Goal: Task Accomplishment & Management: Manage account settings

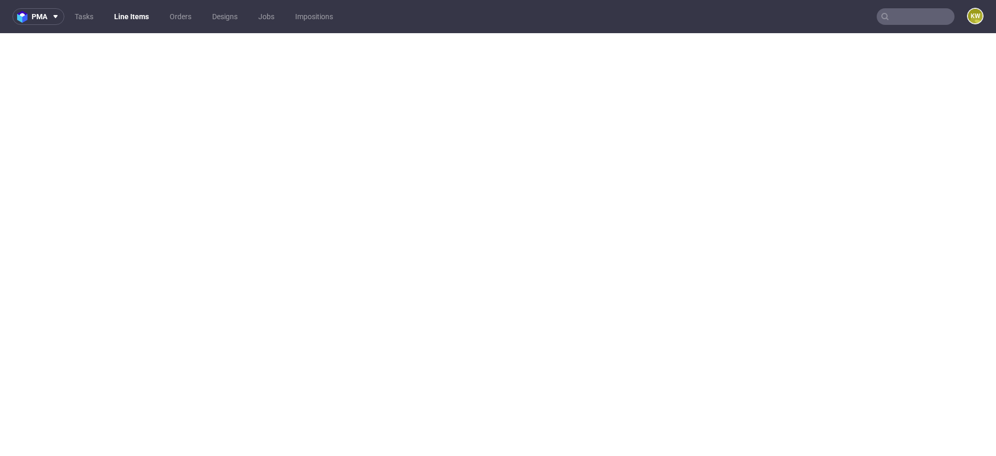
select select "in_progress"
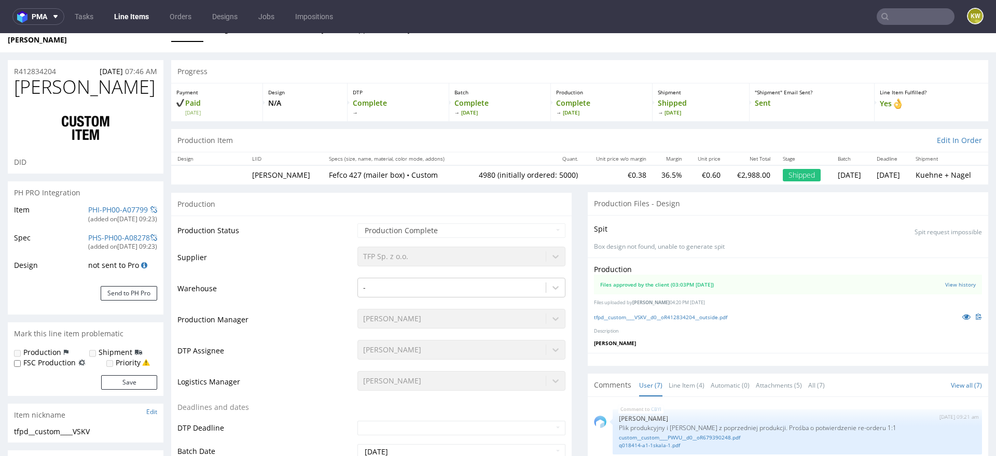
scroll to position [101, 0]
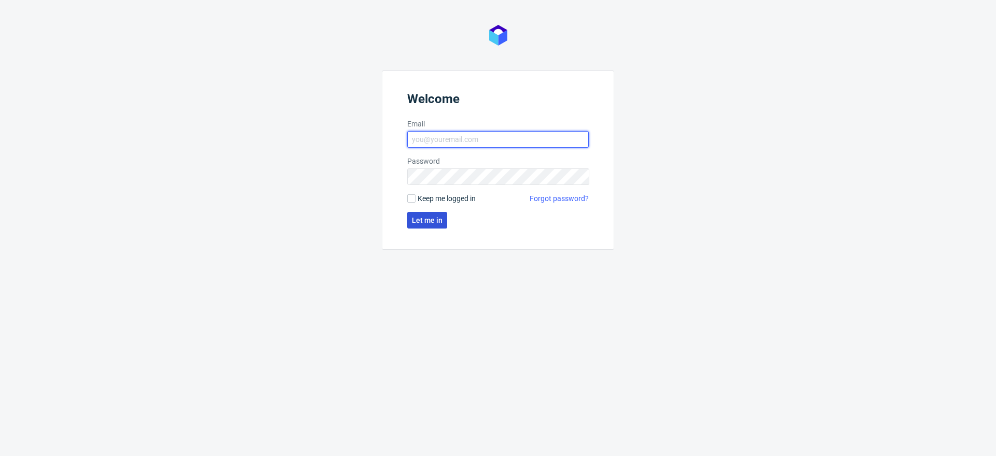
type input "[EMAIL_ADDRESS][DOMAIN_NAME]"
click at [426, 222] on span "Let me in" at bounding box center [427, 220] width 31 height 7
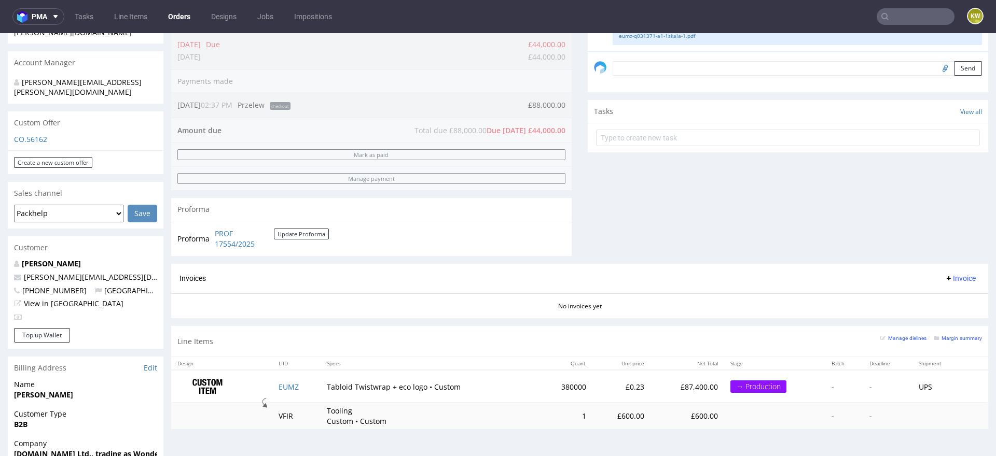
scroll to position [298, 0]
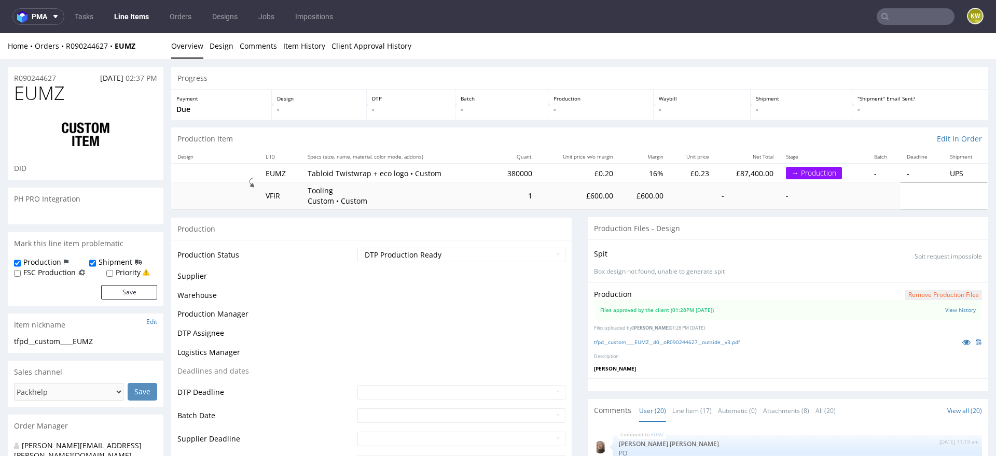
scroll to position [657, 0]
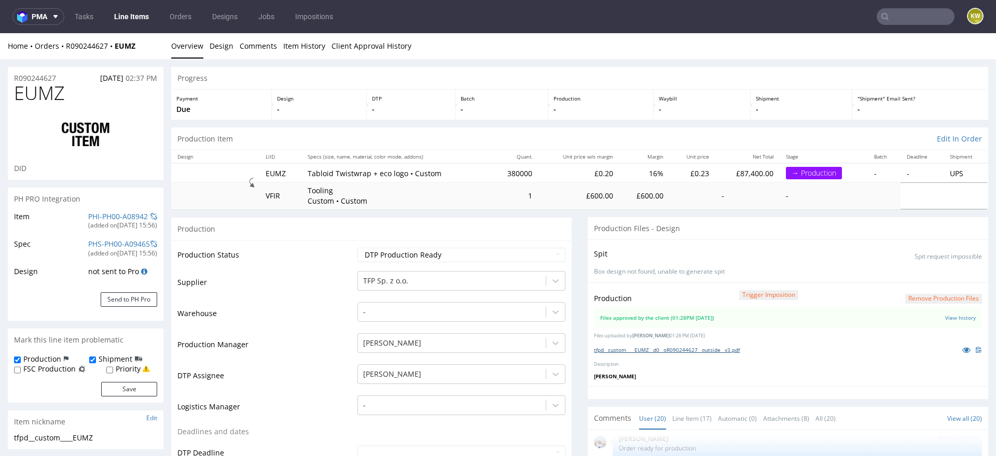
click at [638, 347] on link "tfpd__custom____EUMZ__d0__oR090244627__outside__v3.pdf" at bounding box center [667, 349] width 146 height 7
click at [40, 95] on span "EUMZ" at bounding box center [39, 93] width 51 height 21
copy span "EUMZ"
click at [297, 43] on link "Item History" at bounding box center [304, 45] width 42 height 25
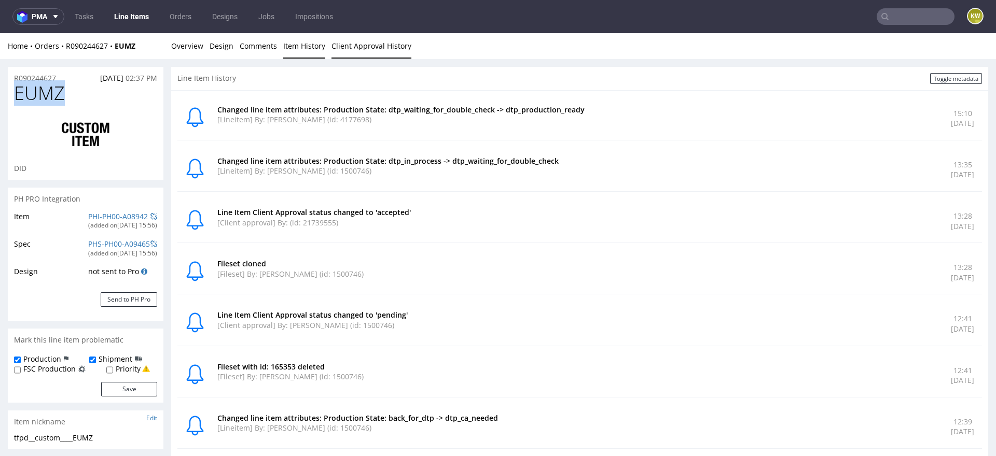
click at [366, 47] on link "Client Approval History" at bounding box center [371, 45] width 80 height 25
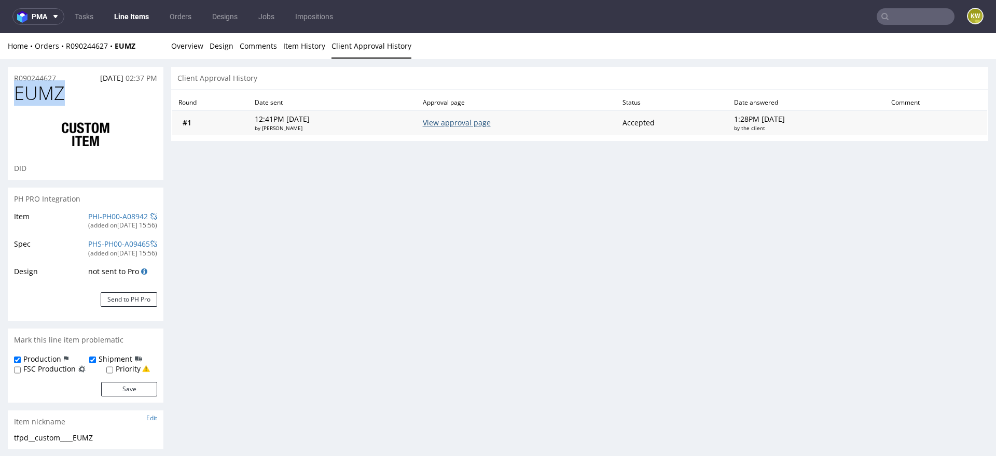
click at [468, 122] on link "View approval page" at bounding box center [457, 123] width 68 height 10
click at [189, 45] on link "Overview" at bounding box center [187, 45] width 32 height 25
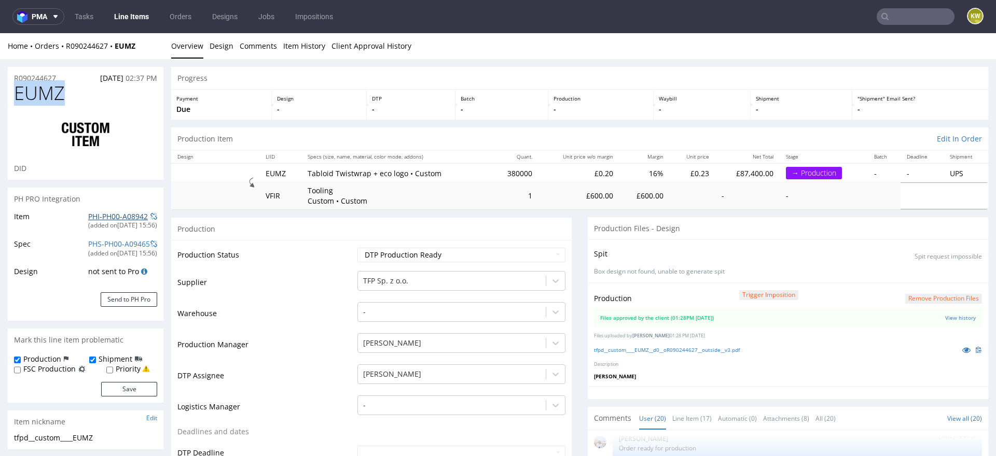
click at [102, 213] on link "PHI-PH00-A08942" at bounding box center [118, 217] width 60 height 10
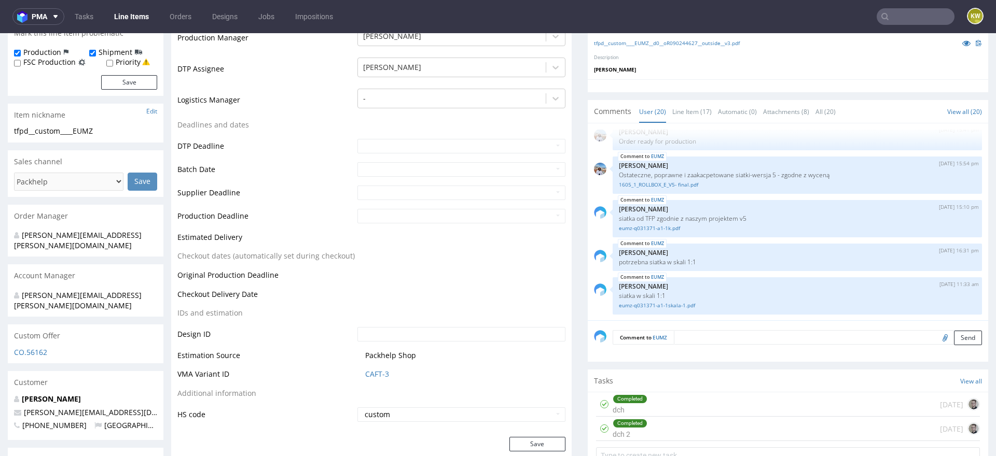
scroll to position [365, 0]
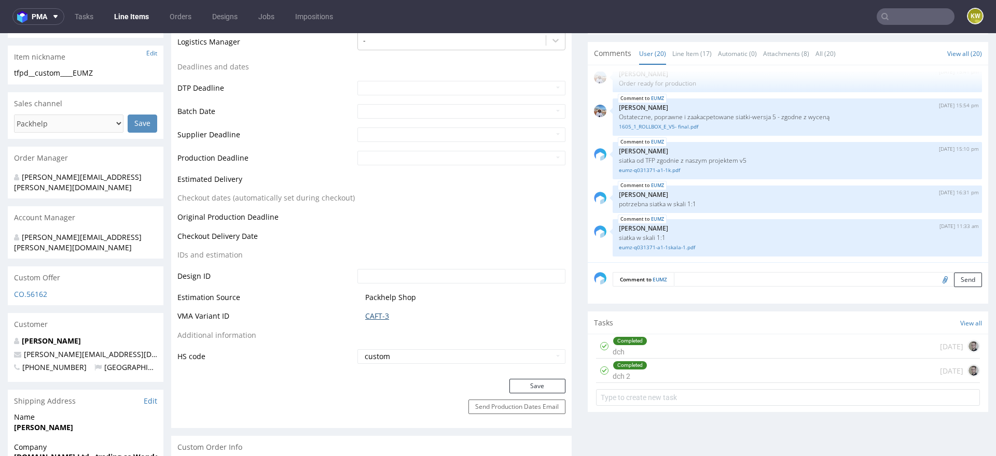
click at [377, 315] on link "CAFT-3" at bounding box center [377, 316] width 24 height 10
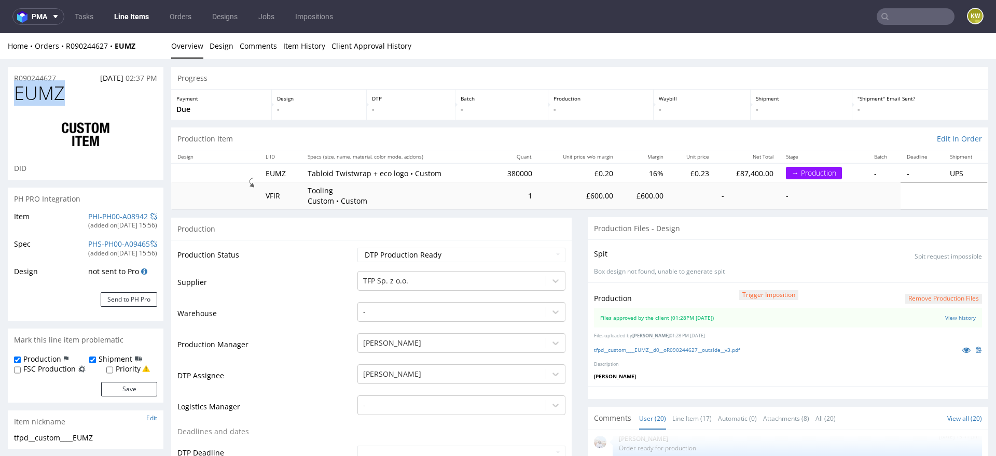
click at [37, 89] on span "EUMZ" at bounding box center [39, 93] width 51 height 21
click at [408, 249] on select "Waiting for Artwork Waiting for Diecut Waiting for Mockup Waiting for DTP Waiti…" at bounding box center [461, 255] width 208 height 15
select select "production_in_process"
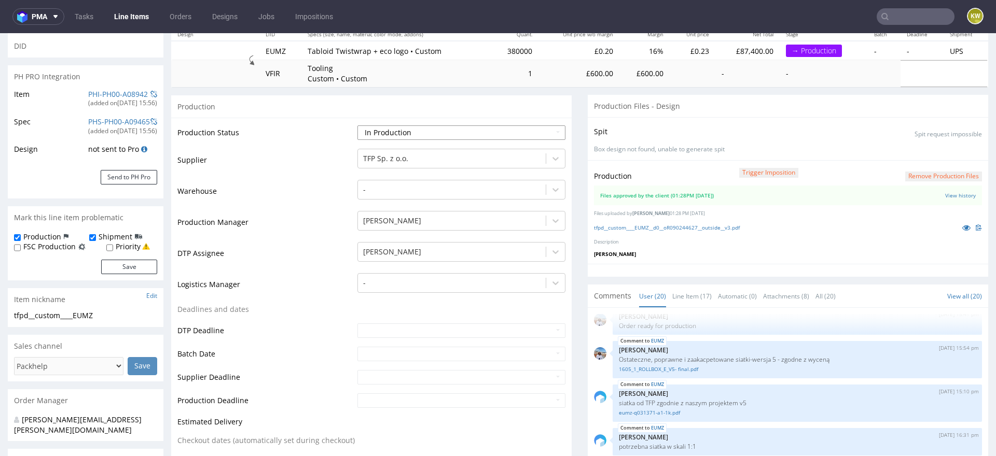
scroll to position [127, 0]
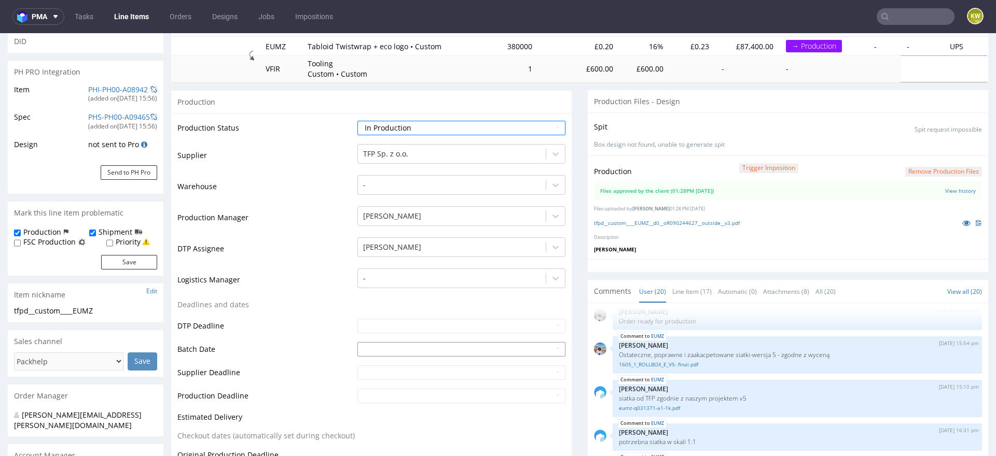
click at [359, 347] on input "text" at bounding box center [461, 349] width 208 height 15
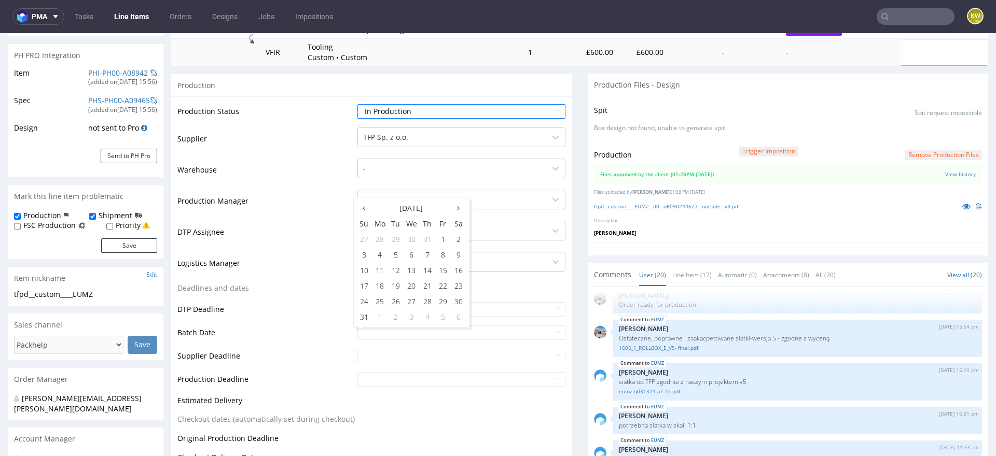
scroll to position [146, 0]
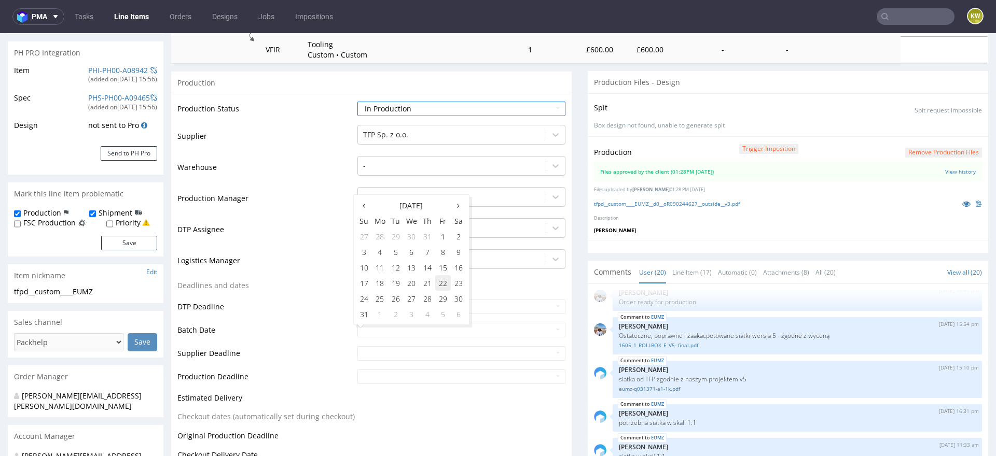
click at [443, 280] on td "22" at bounding box center [443, 283] width 16 height 16
type input "2025-08-22"
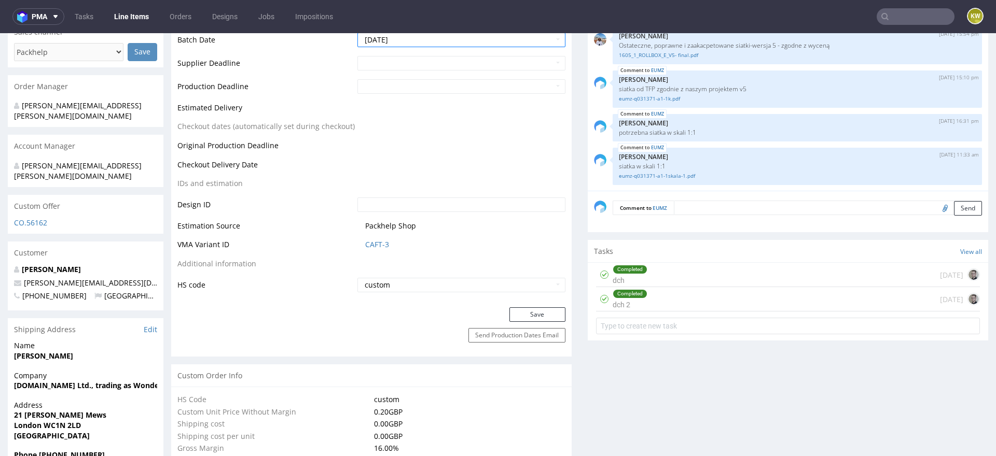
scroll to position [446, 0]
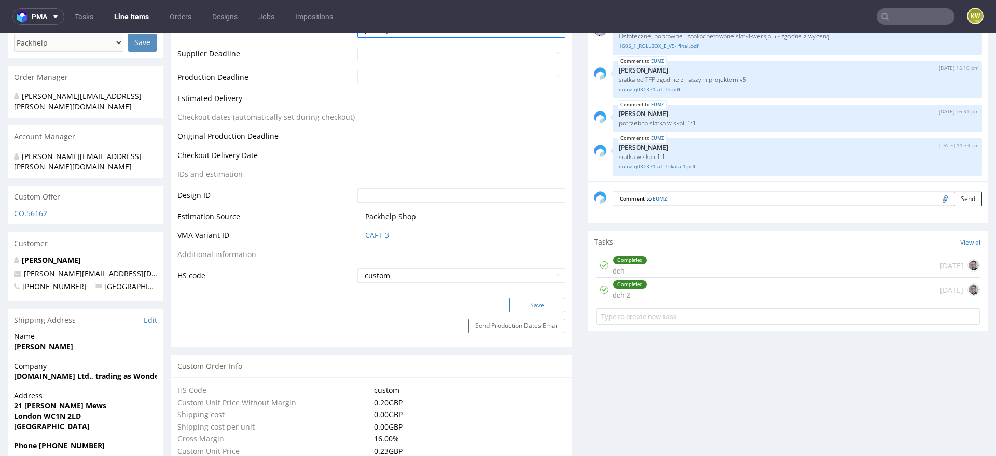
click at [526, 305] on button "Save" at bounding box center [537, 305] width 56 height 15
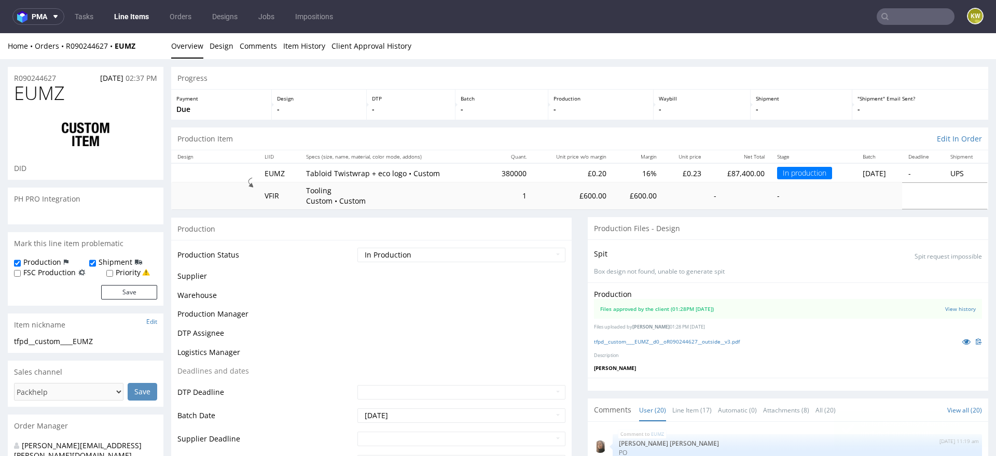
scroll to position [657, 0]
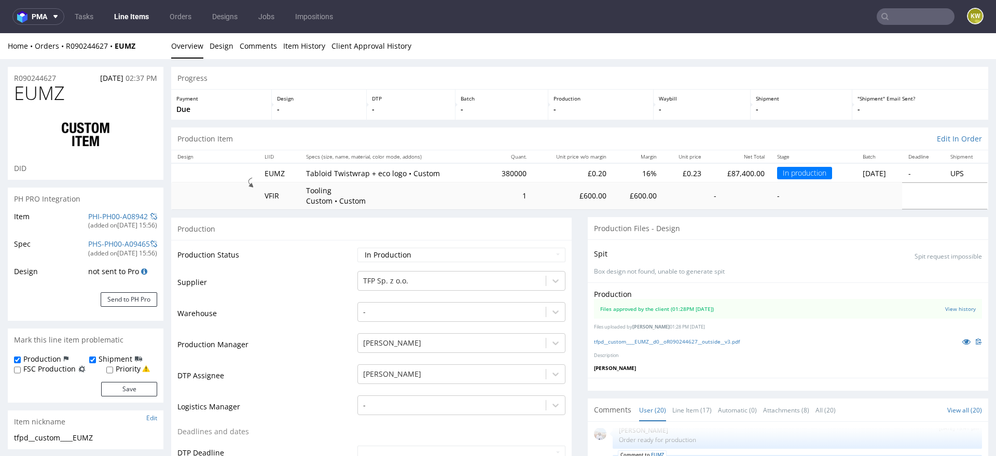
click at [889, 18] on input "text" at bounding box center [915, 16] width 78 height 17
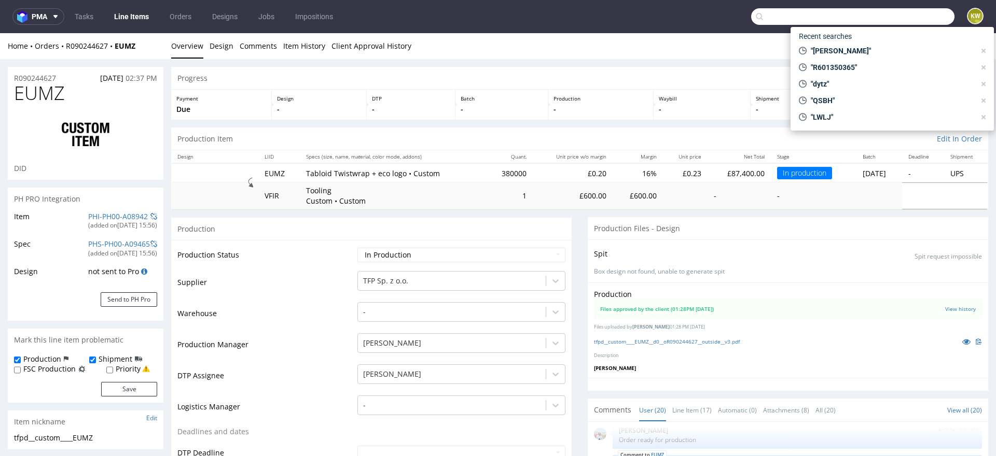
paste input "MXDH"
type input "MXDH"
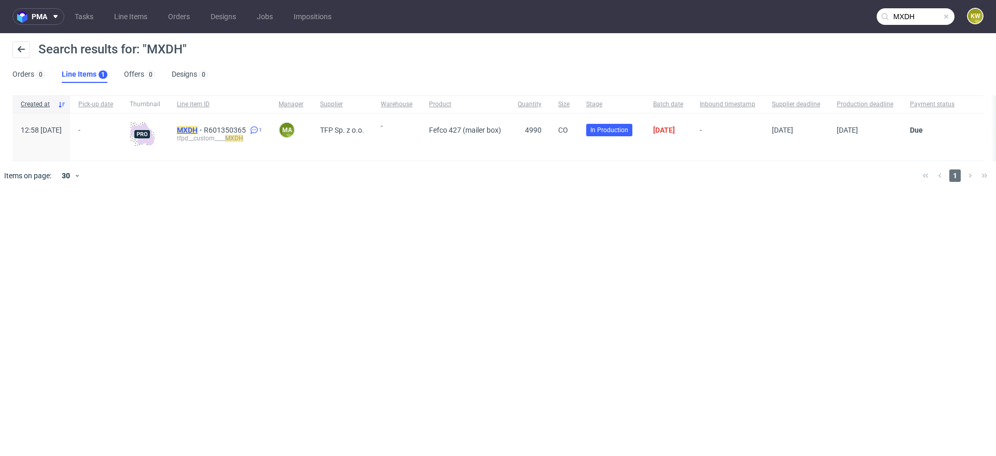
click at [198, 131] on mark "MXDH" at bounding box center [187, 130] width 21 height 8
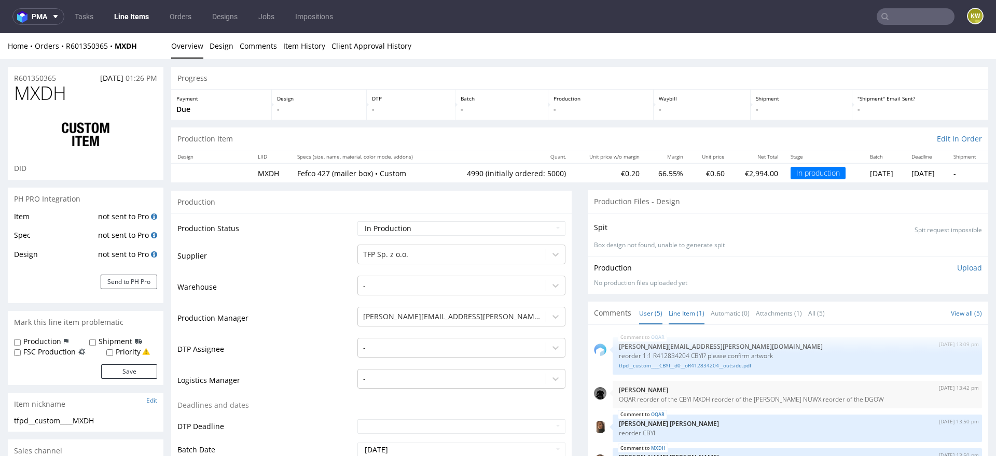
click at [677, 314] on link "Line Item (1)" at bounding box center [686, 313] width 36 height 22
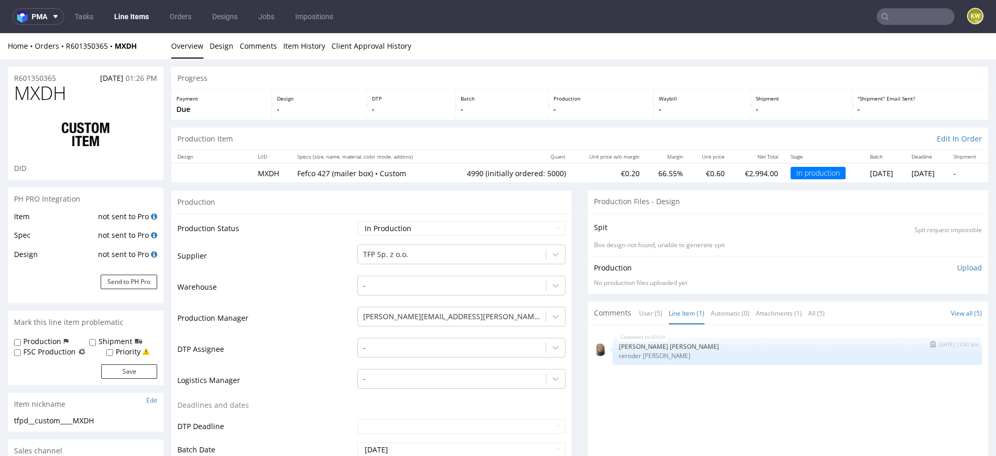
click at [648, 359] on div "MXDH 4th Aug 25 | 13:50 pm Angelina Marć reroder VSKV" at bounding box center [796, 351] width 369 height 27
click at [647, 355] on p "reroder VSKV" at bounding box center [797, 356] width 357 height 8
copy p "VSKV"
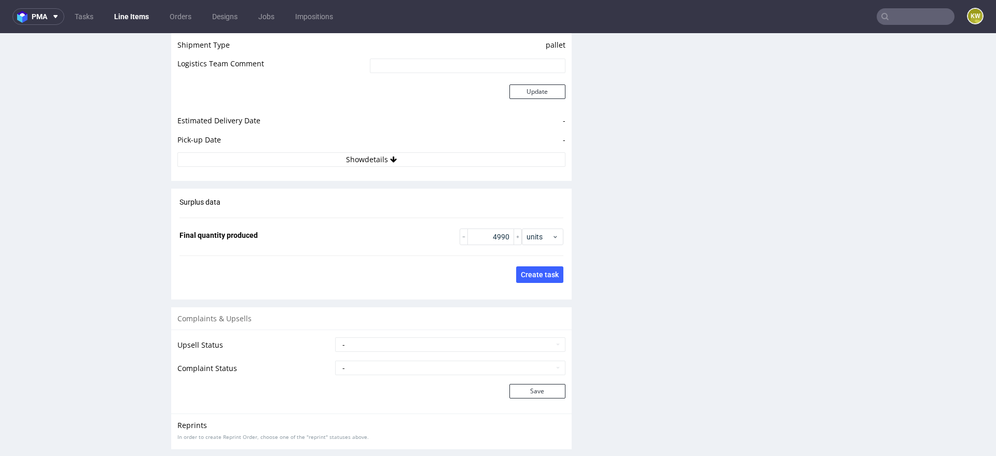
scroll to position [1423, 0]
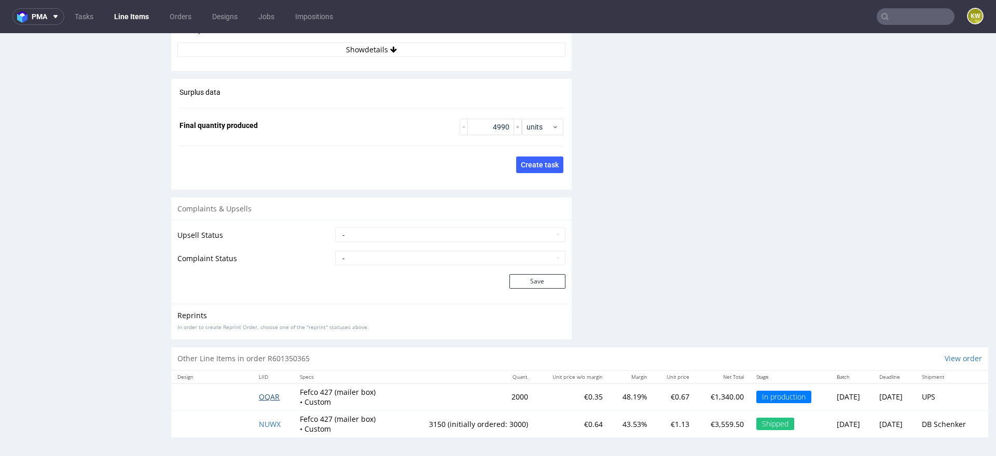
click at [259, 395] on span "OQAR" at bounding box center [269, 397] width 21 height 10
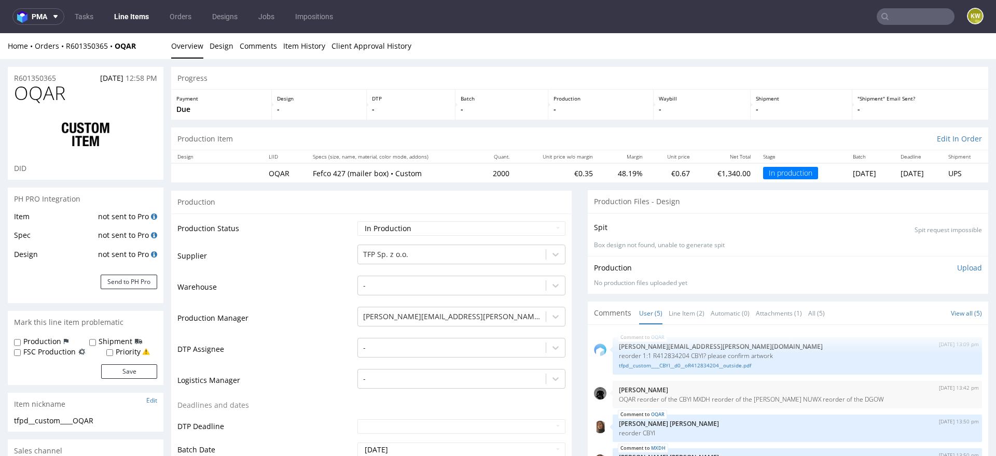
click at [39, 93] on span "OQAR" at bounding box center [39, 93] width 51 height 21
copy span "OQAR"
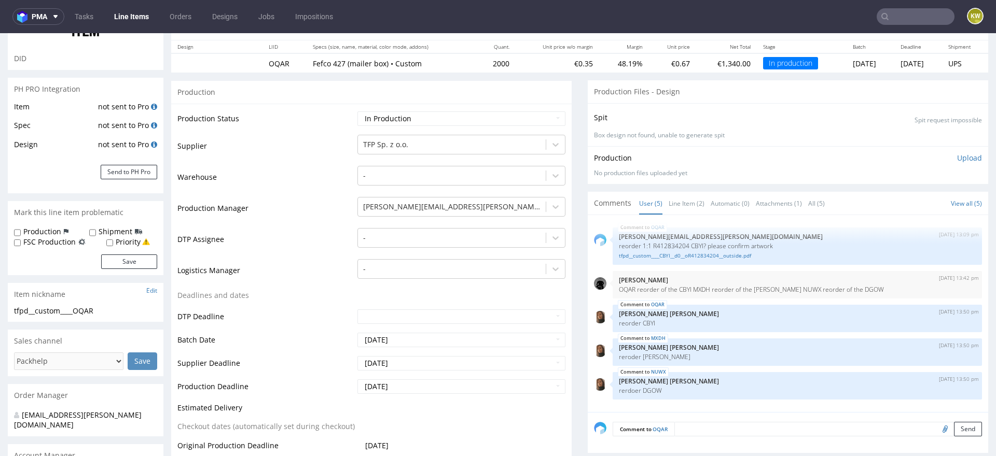
scroll to position [137, 0]
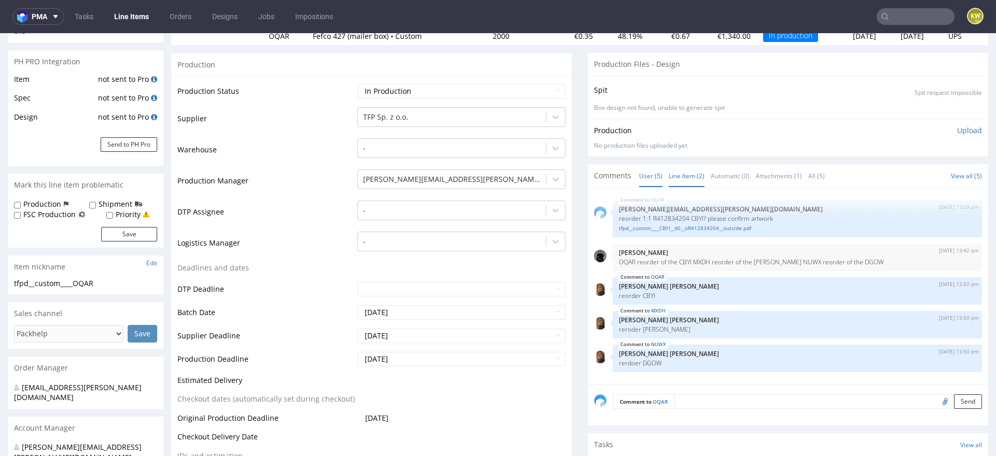
click at [682, 173] on link "Line Item (2)" at bounding box center [686, 176] width 36 height 22
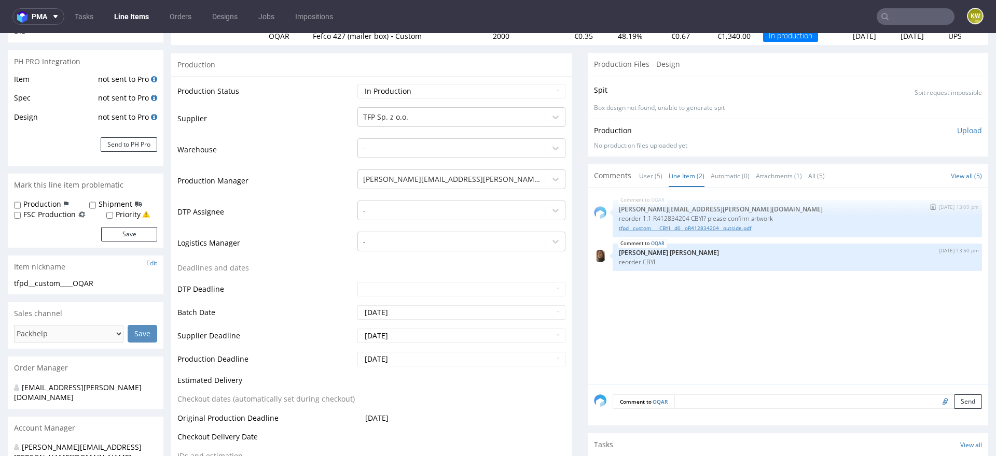
click at [680, 225] on link "tfpd__custom____CBYI__d0__oR412834204__outside.pdf" at bounding box center [797, 229] width 357 height 8
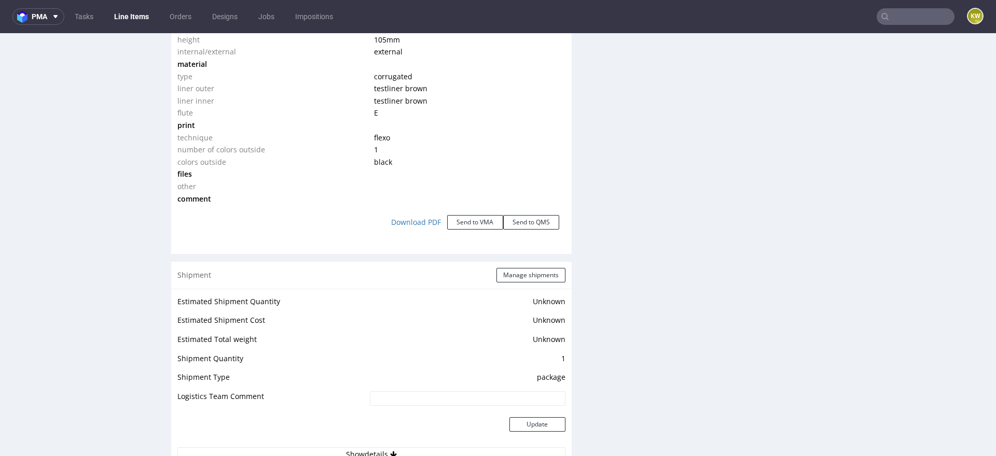
scroll to position [1109, 0]
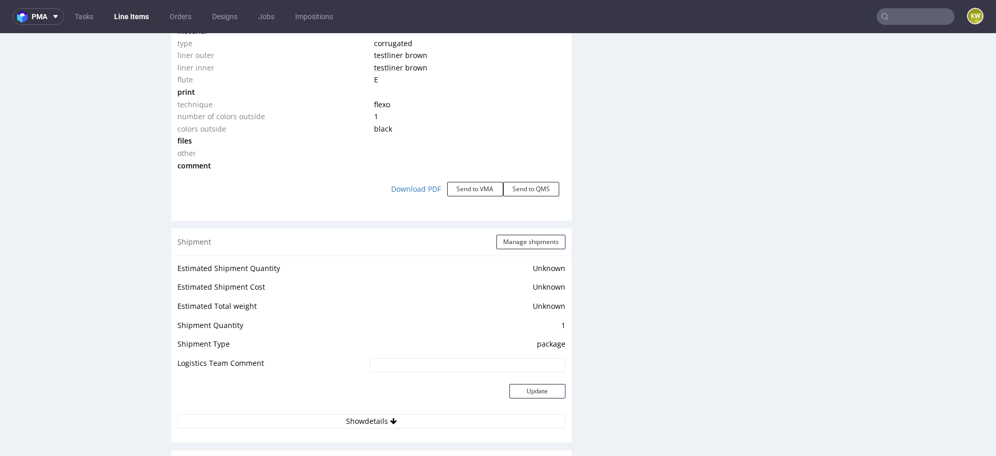
click at [530, 247] on div "Shipment Manage shipments" at bounding box center [371, 242] width 400 height 27
click at [535, 242] on button "Manage shipments" at bounding box center [530, 242] width 69 height 15
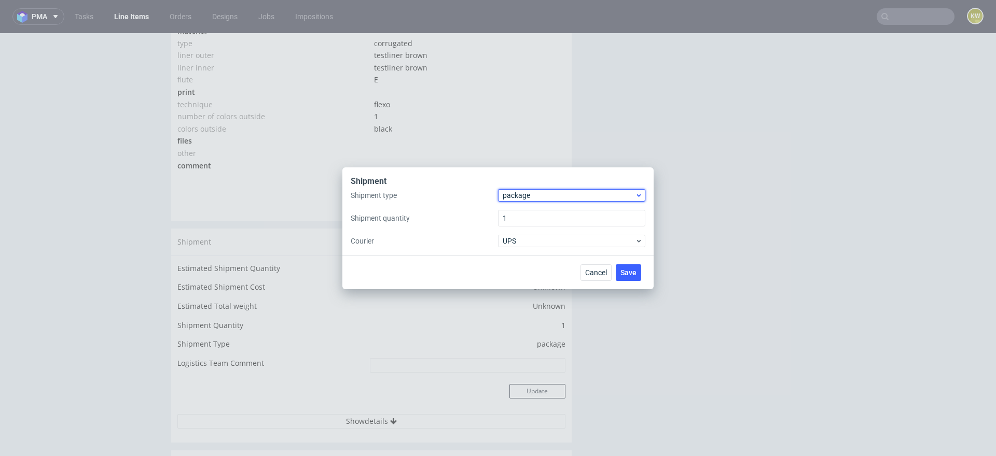
click at [528, 189] on div "package" at bounding box center [571, 195] width 147 height 12
click at [524, 217] on div "pallet" at bounding box center [571, 217] width 139 height 19
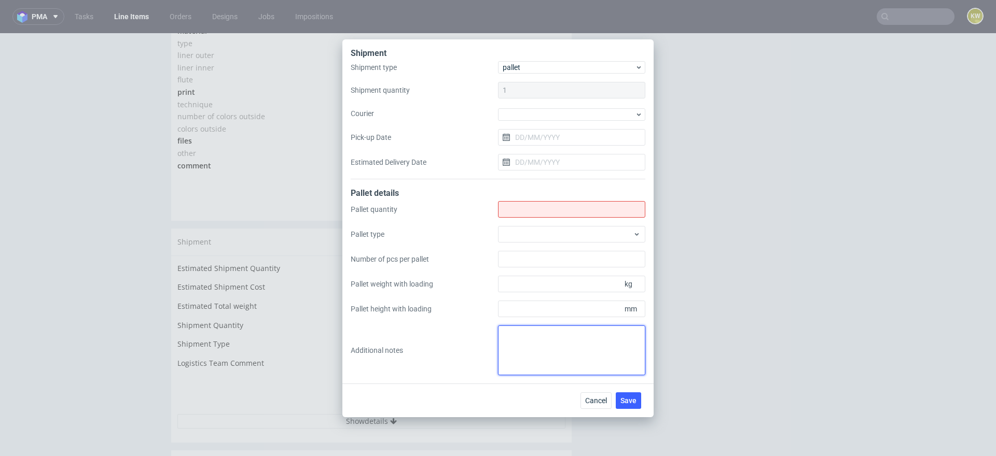
click at [511, 345] on textarea at bounding box center [571, 351] width 147 height 50
paste textarea "2. 2 3. 1200x800 4. 1x1060 + 1x930 5. 175 cm, 75 cm 6. 153 kg"
type textarea "2. 2 3. 1200x800 4. 1x1060 + 1x930 5. 175 cm, 75 cm 6. 153 kg"
click at [513, 201] on input "Shipment type" at bounding box center [571, 209] width 147 height 17
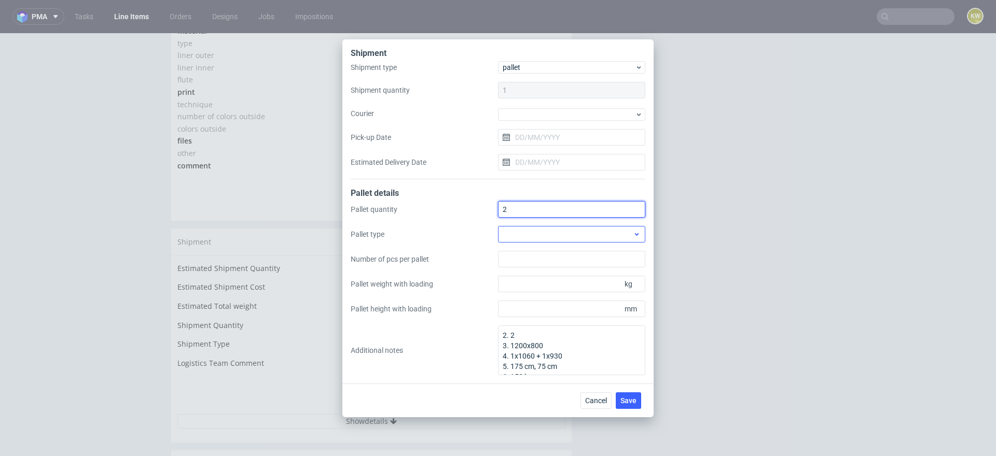
type input "2"
click at [518, 233] on div at bounding box center [571, 234] width 147 height 17
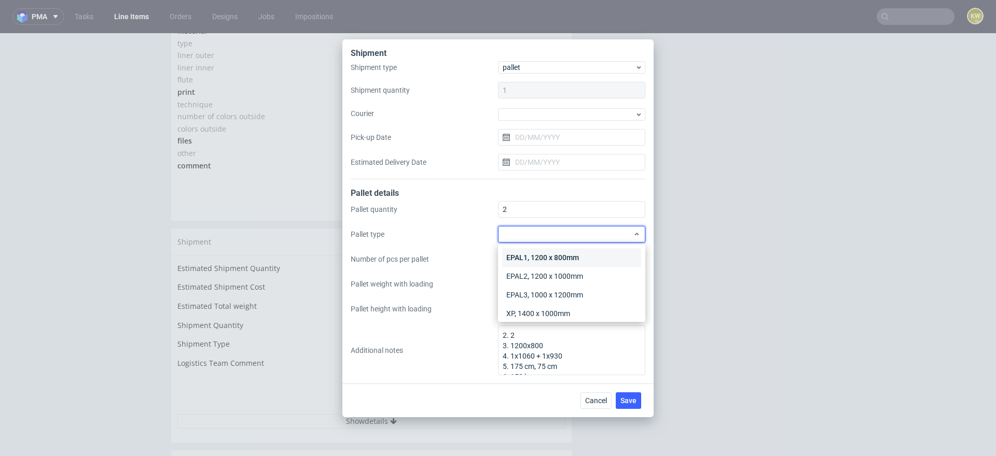
click at [522, 256] on div "EPAL1, 1200 x 800mm" at bounding box center [571, 257] width 139 height 19
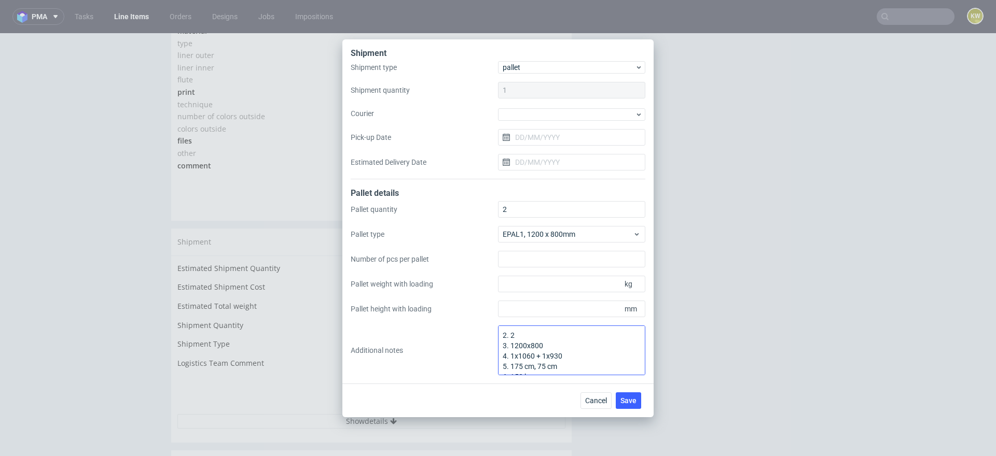
scroll to position [11, 0]
click at [509, 316] on input "Pallet height with loading" at bounding box center [571, 309] width 147 height 17
type input "1750"
click at [517, 285] on input "Pallet weight with loading" at bounding box center [571, 284] width 147 height 17
type input "153"
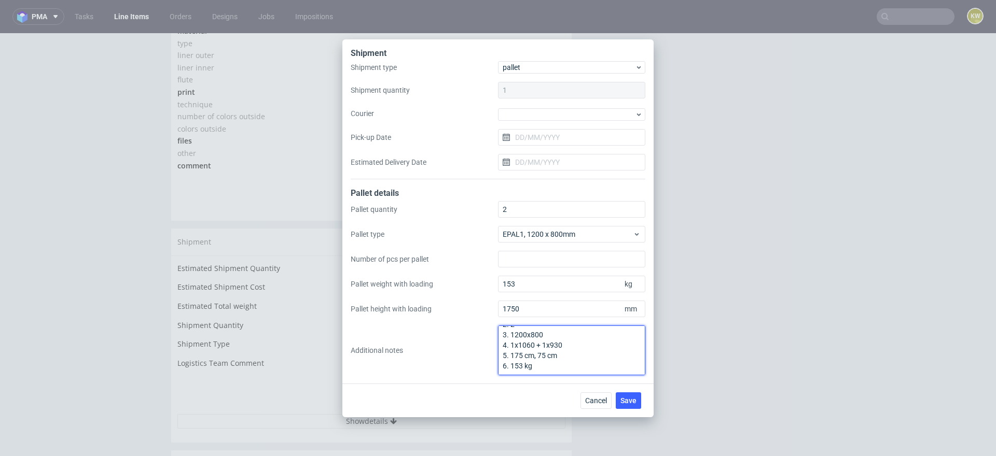
scroll to position [0, 0]
drag, startPoint x: 545, startPoint y: 360, endPoint x: 468, endPoint y: 310, distance: 91.9
click at [469, 314] on div "Pallet quantity 2 Pallet type EPAL1, 1200 x 800mm Number of pcs per pallet Pall…" at bounding box center [498, 288] width 295 height 174
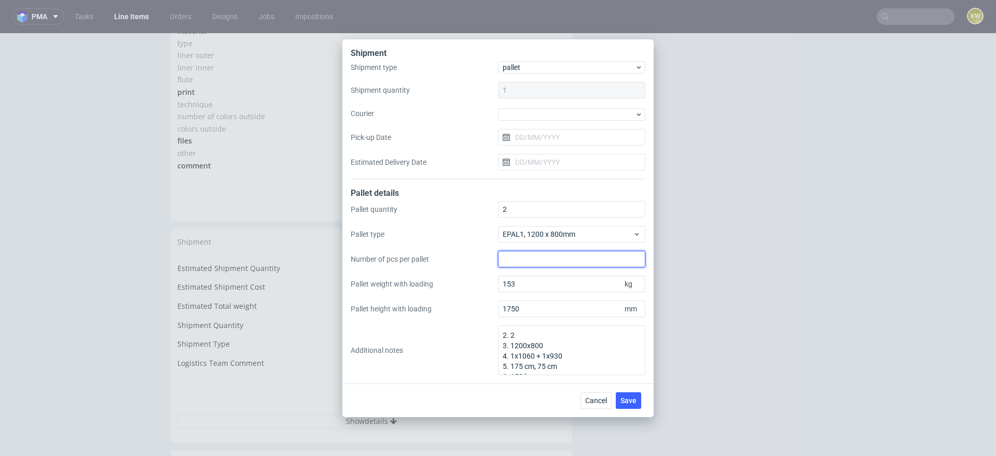
click at [505, 264] on input "Number of pcs per pallet" at bounding box center [571, 259] width 147 height 17
type input "1060"
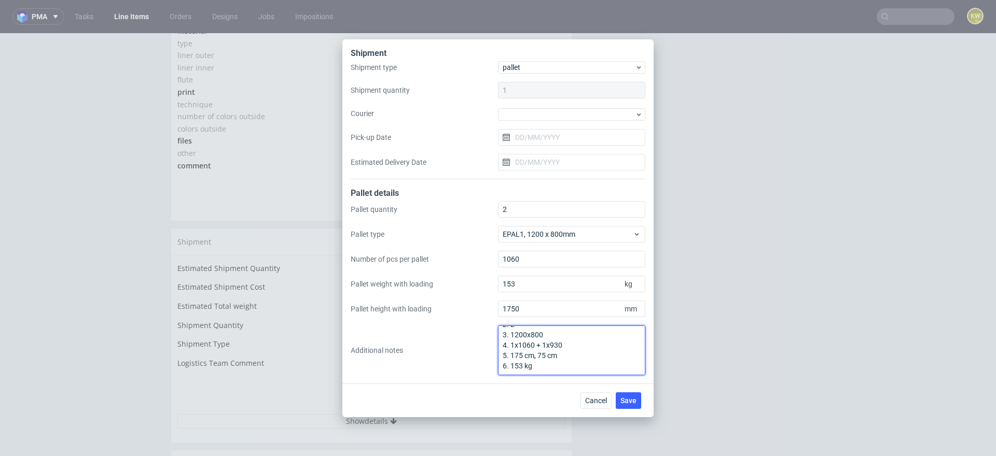
click at [536, 358] on textarea "2. 2 3. 1200x800 4. 1x1060 + 1x930 5. 175 cm, 75 cm 6. 153 kg" at bounding box center [571, 351] width 147 height 50
drag, startPoint x: 536, startPoint y: 371, endPoint x: 469, endPoint y: 293, distance: 102.6
click at [469, 293] on div "Pallet quantity 2 Pallet type EPAL1, 1200 x 800mm Number of pcs per pallet 1060…" at bounding box center [498, 288] width 295 height 174
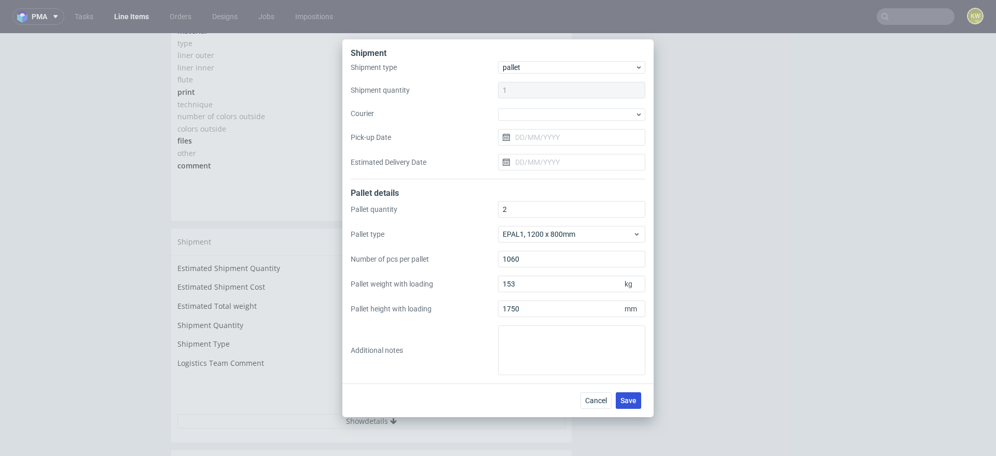
click at [623, 398] on span "Save" at bounding box center [628, 400] width 16 height 7
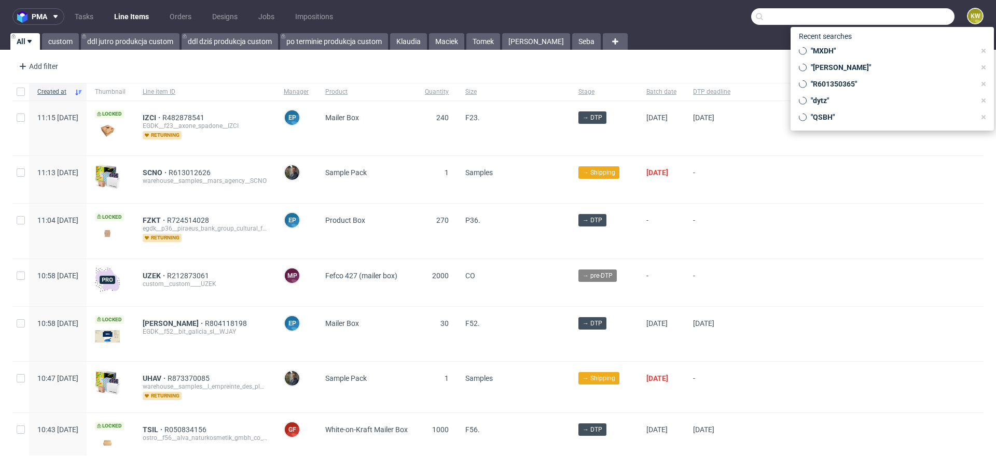
click at [897, 14] on input "text" at bounding box center [852, 16] width 203 height 17
paste input "VSKV"
type input "VSKV"
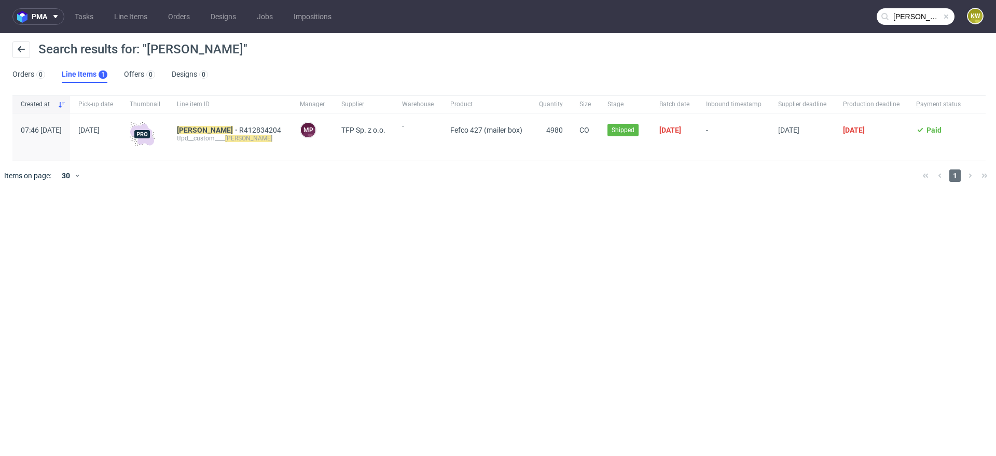
click at [207, 128] on div "VSKV R412834204 tfpd__custom____ VSKV" at bounding box center [230, 137] width 123 height 47
click at [226, 133] on mark "VSKV" at bounding box center [205, 130] width 56 height 8
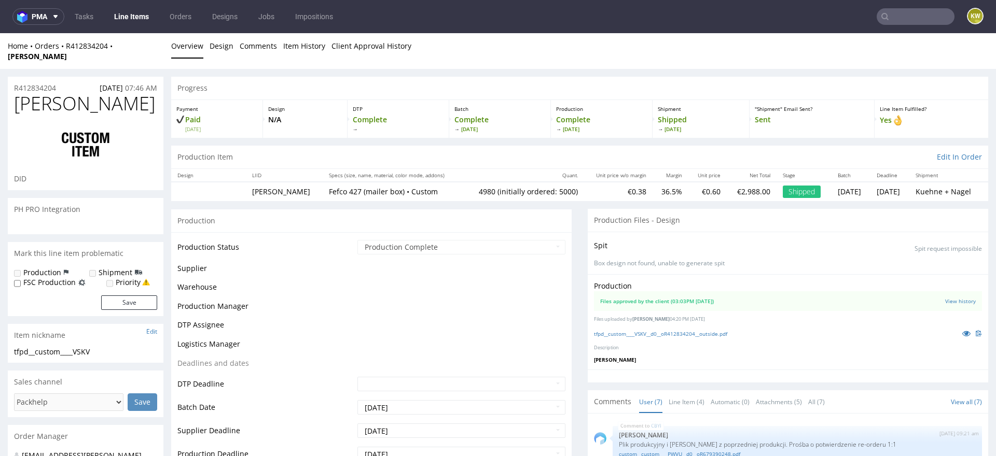
scroll to position [101, 0]
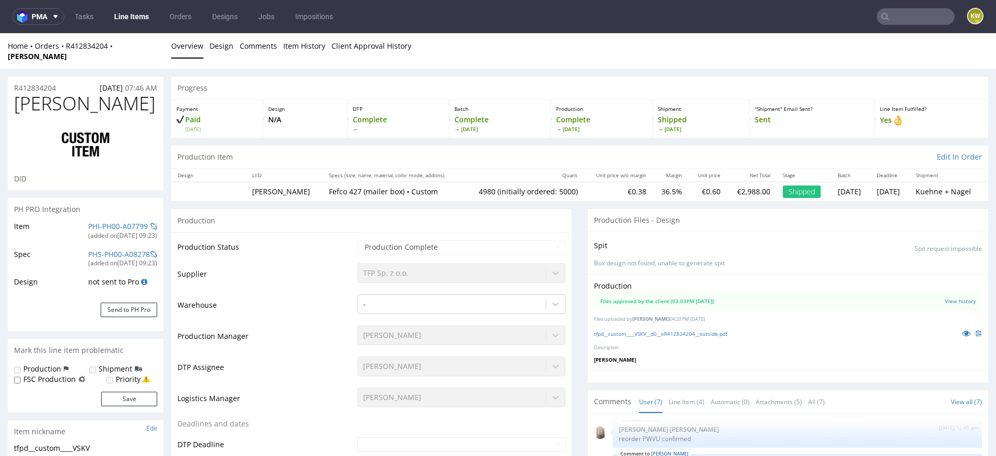
select select "in_progress"
click at [962, 330] on icon at bounding box center [966, 333] width 8 height 7
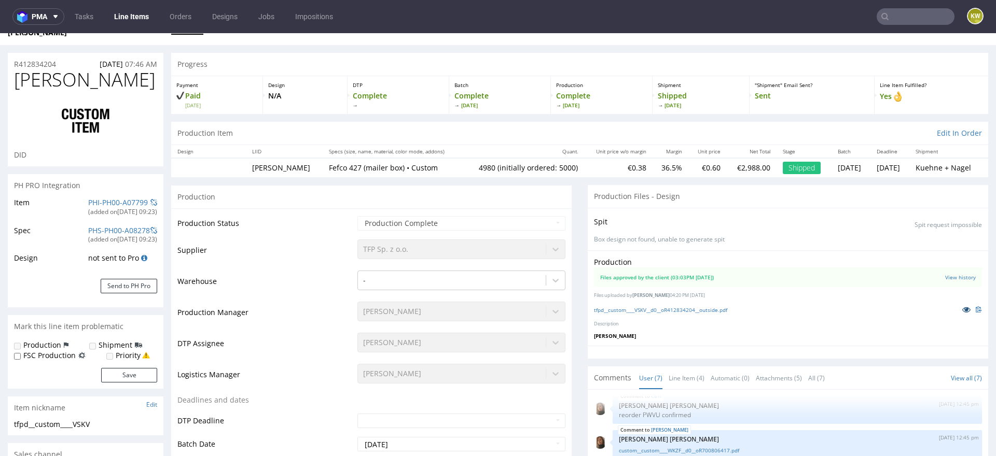
scroll to position [0, 0]
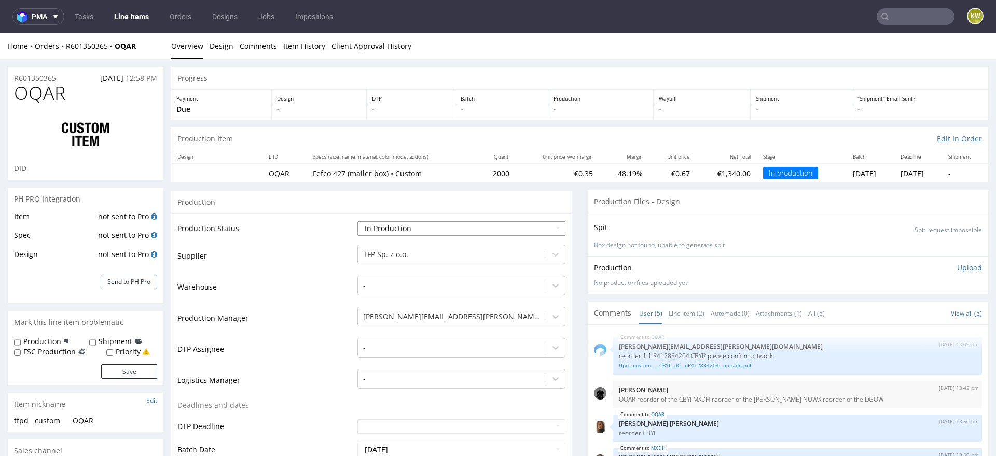
click at [416, 225] on select "Waiting for Artwork Waiting for Diecut Waiting for Mockup Waiting for DTP Waiti…" at bounding box center [461, 228] width 208 height 15
select select "production_complete"
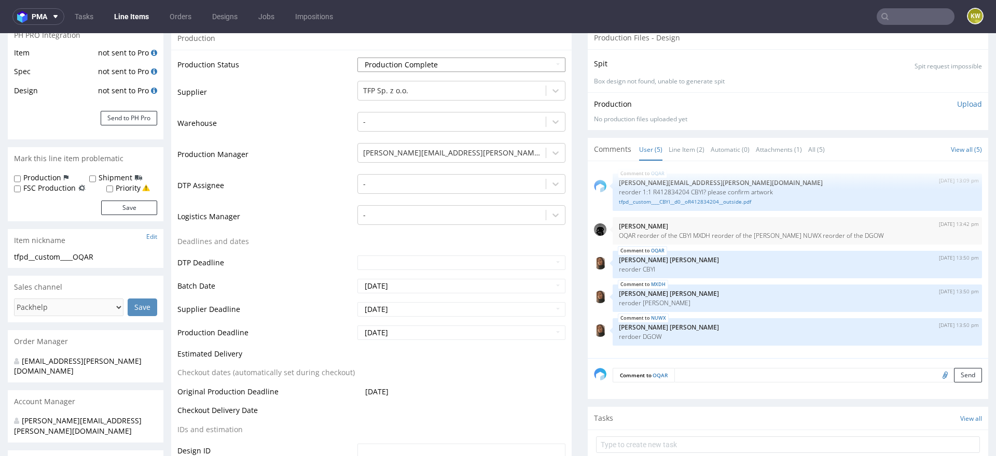
scroll to position [195, 0]
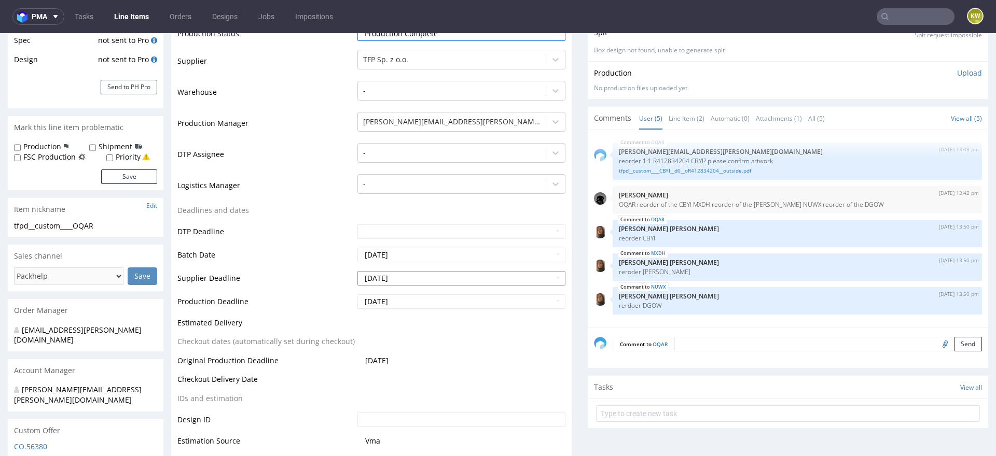
click at [425, 281] on input "2025-08-21" at bounding box center [461, 278] width 208 height 15
click at [437, 234] on td "22" at bounding box center [443, 231] width 16 height 16
type input "[DATE]"
click at [414, 300] on input "2025-08-25" at bounding box center [461, 302] width 208 height 15
click at [439, 255] on td "22" at bounding box center [443, 255] width 16 height 16
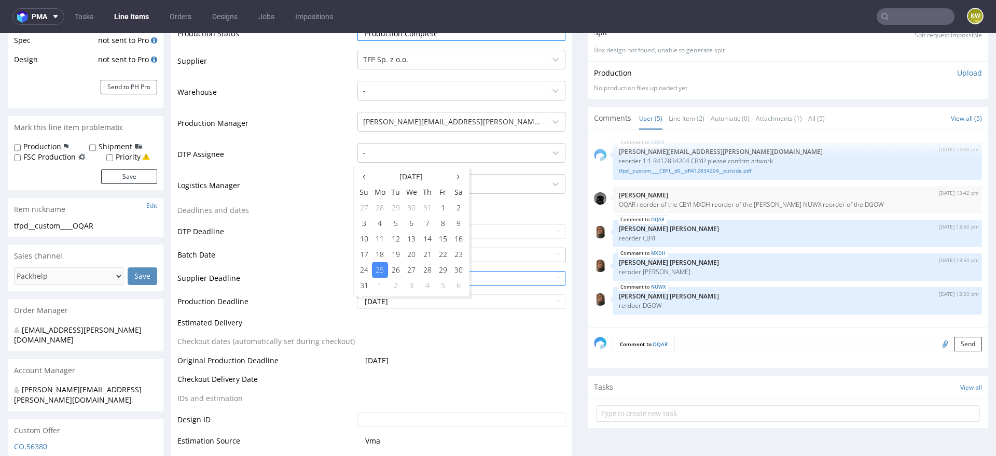
type input "[DATE]"
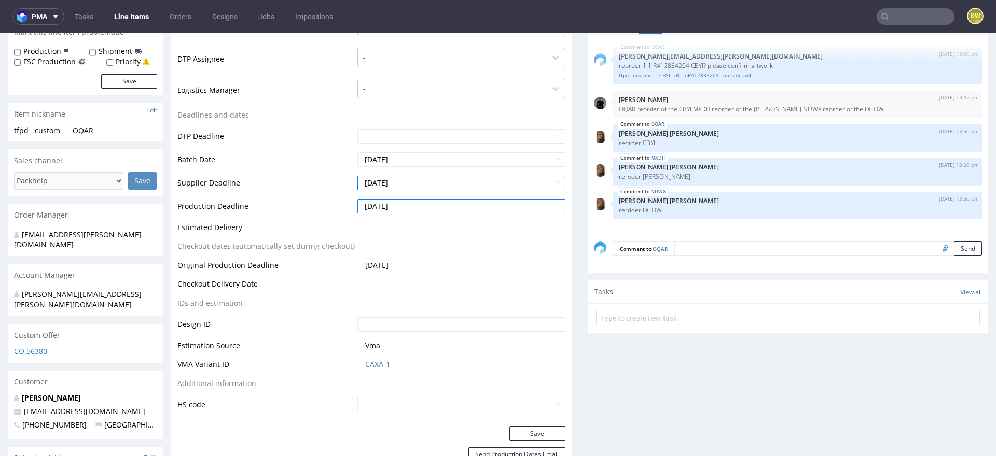
scroll to position [324, 0]
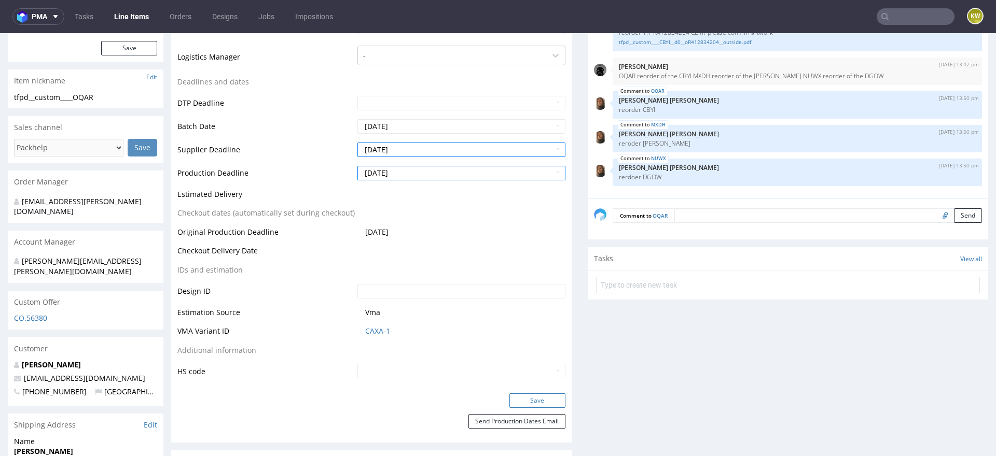
click at [533, 398] on button "Save" at bounding box center [537, 401] width 56 height 15
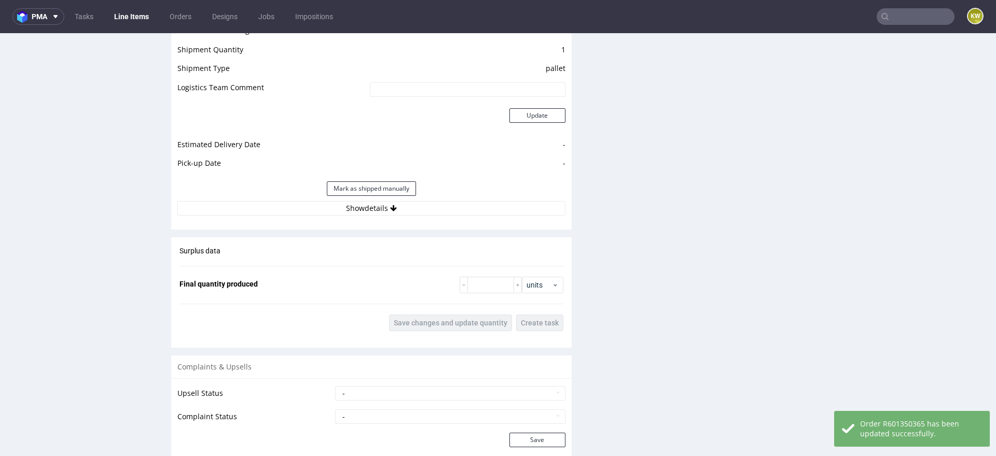
scroll to position [1402, 0]
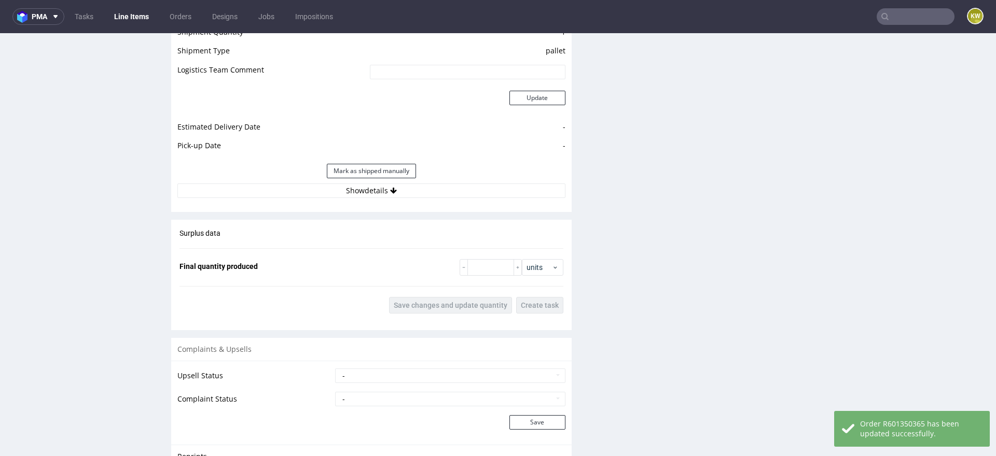
click at [464, 255] on div "Surplus data Final quantity produced units Save changes and update quantity Cre…" at bounding box center [371, 271] width 400 height 103
click at [467, 268] on input "number" at bounding box center [490, 267] width 47 height 17
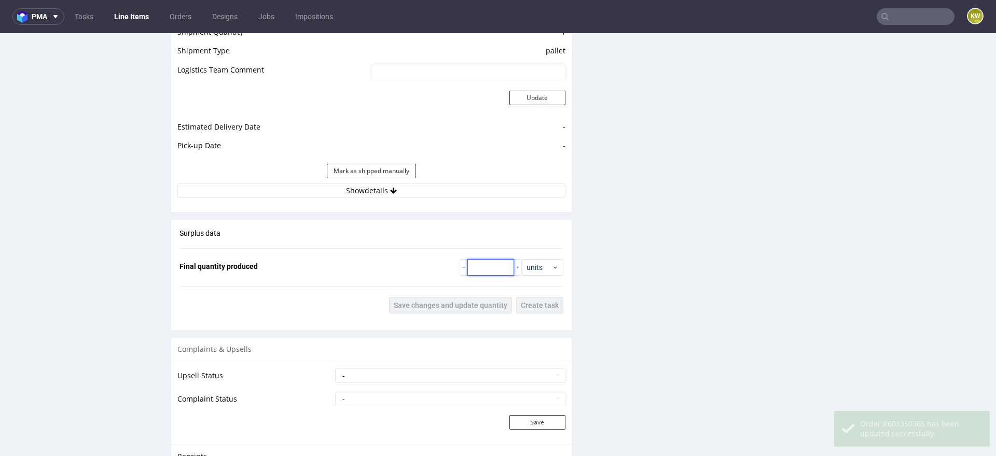
paste input "1990"
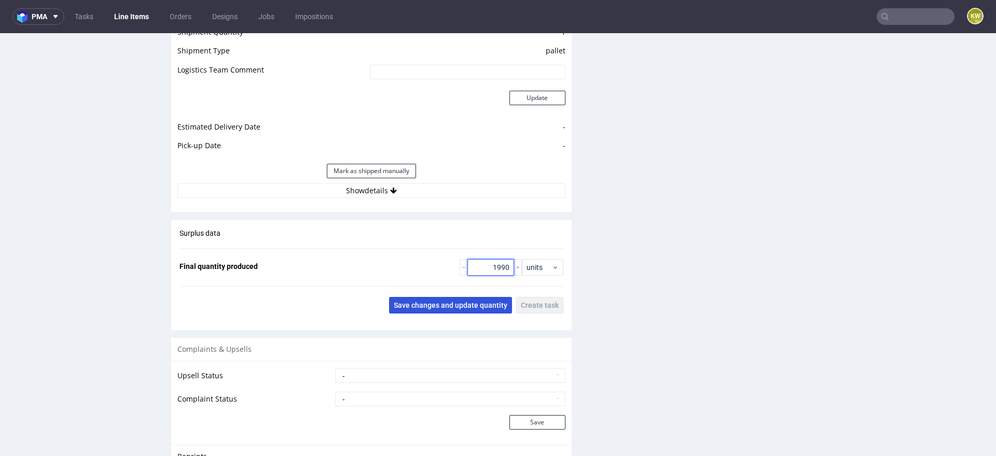
type input "1990"
click at [453, 302] on span "Save changes and update quantity" at bounding box center [451, 305] width 114 height 7
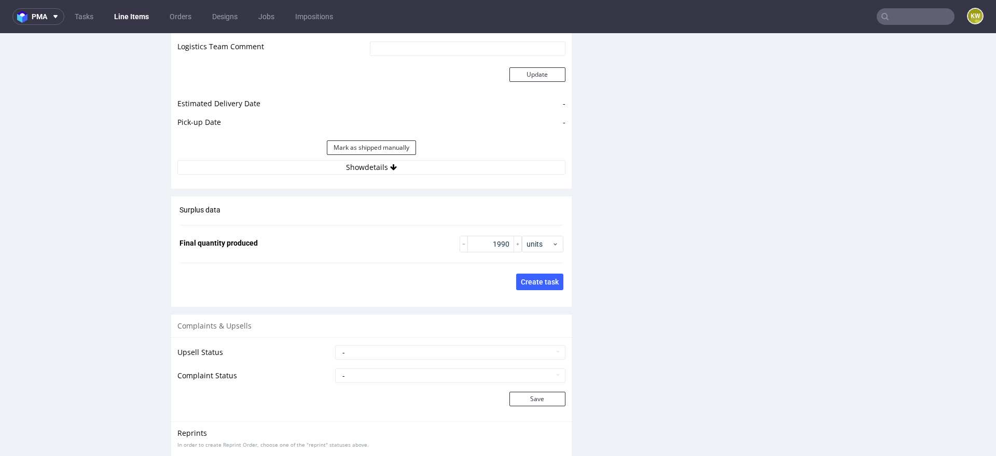
scroll to position [1552, 0]
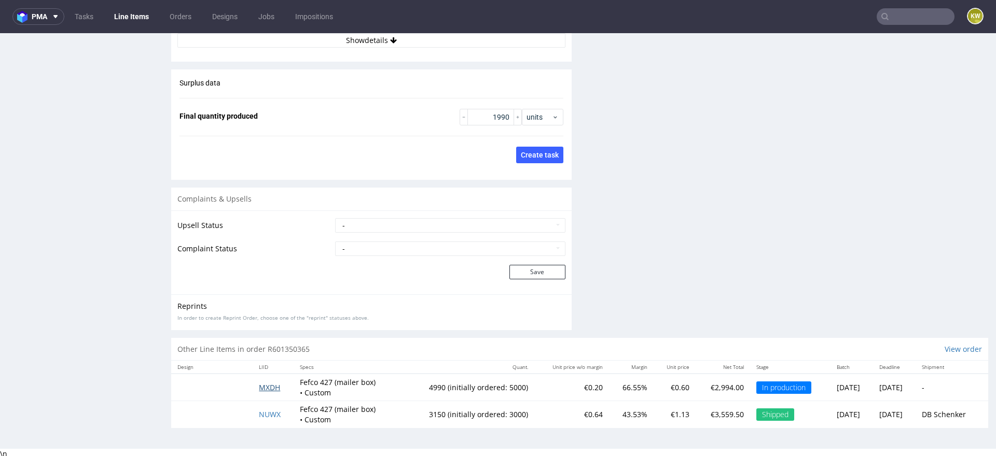
click at [263, 387] on span "MXDH" at bounding box center [269, 388] width 21 height 10
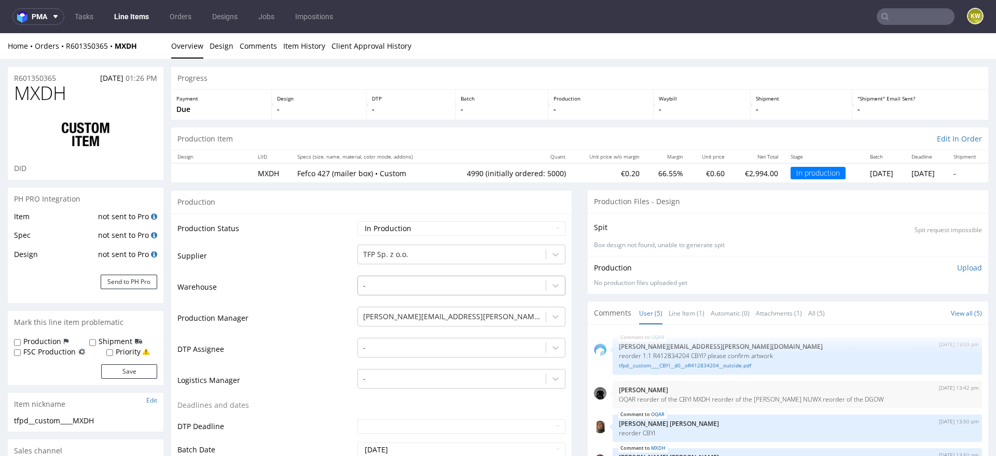
type input "4990"
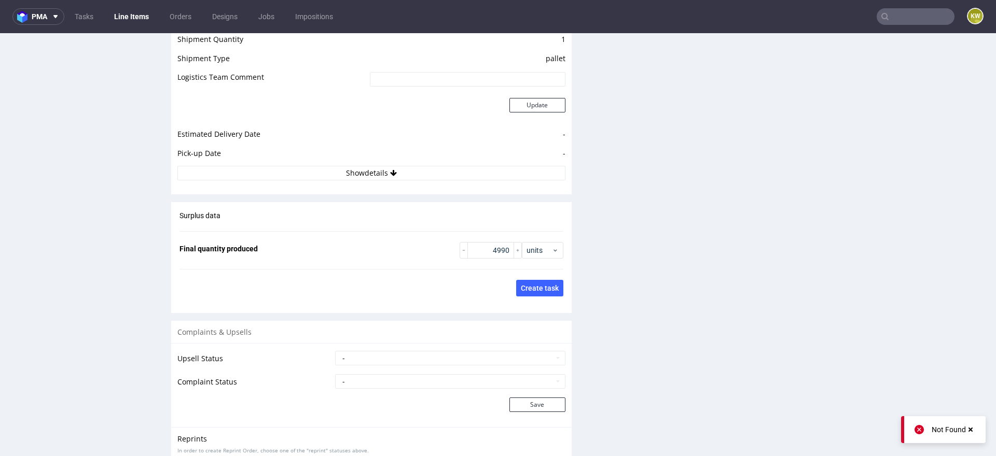
scroll to position [1249, 0]
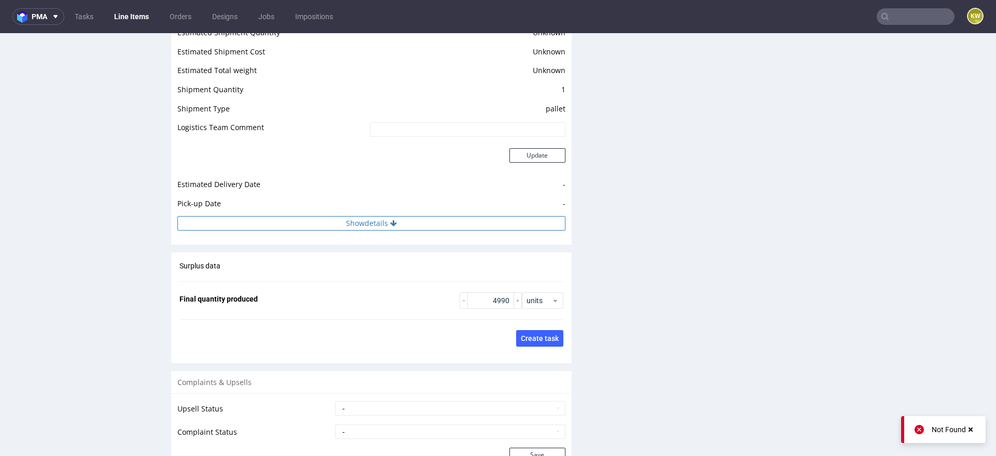
click at [432, 223] on button "Show details" at bounding box center [371, 223] width 388 height 15
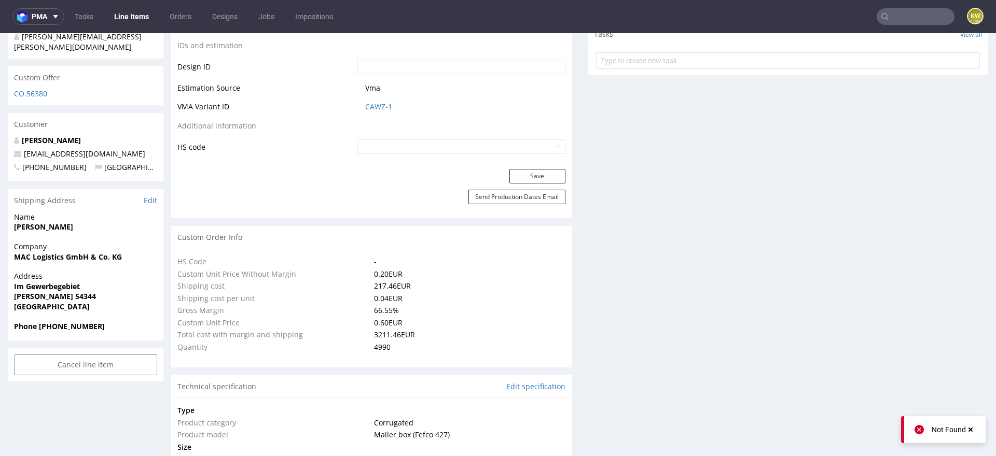
scroll to position [0, 0]
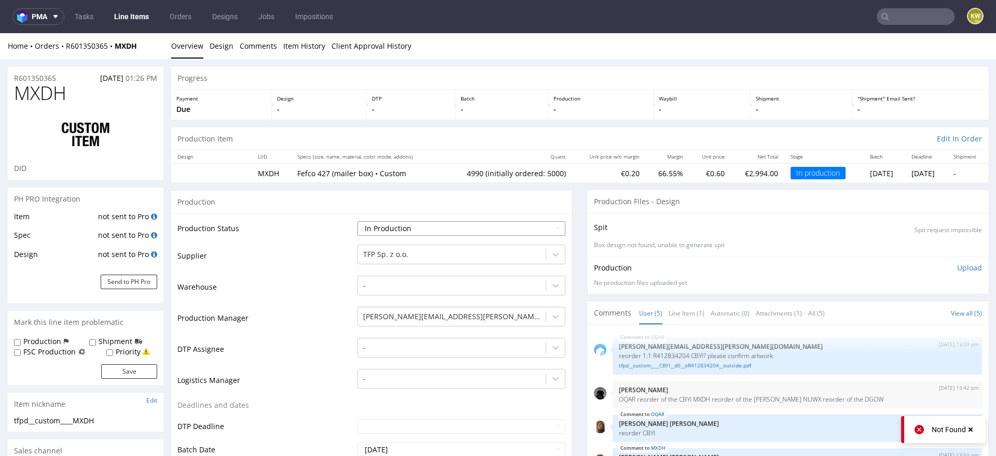
click at [403, 227] on select "Waiting for Artwork Waiting for Diecut Waiting for Mockup Waiting for DTP Waiti…" at bounding box center [461, 228] width 208 height 15
select select "production_complete"
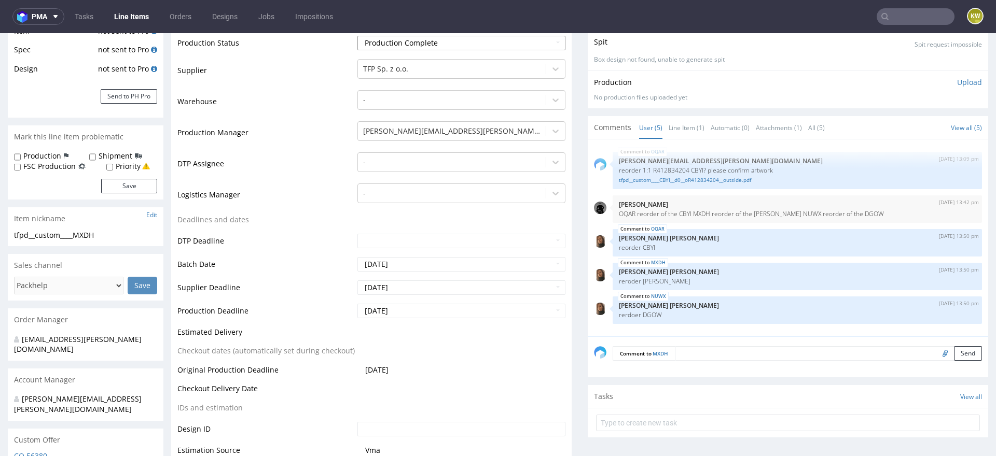
scroll to position [189, 0]
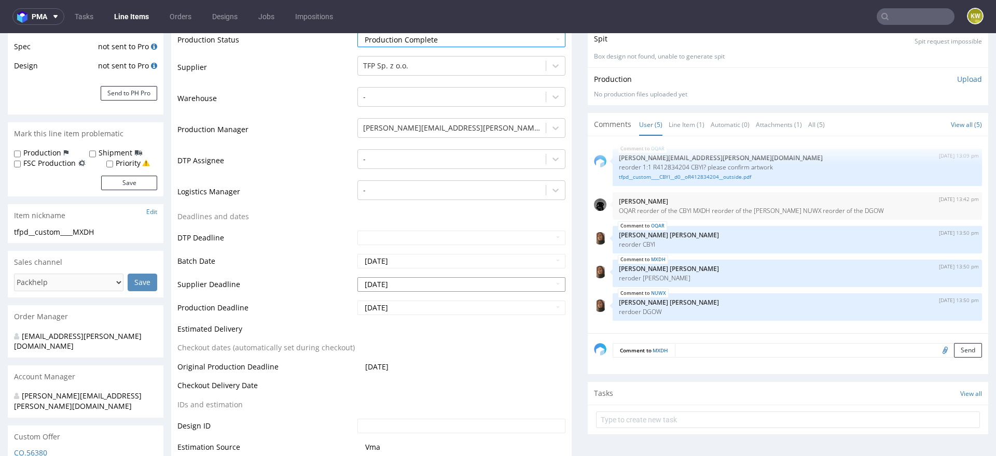
click at [411, 284] on input "2025-08-21" at bounding box center [461, 284] width 208 height 15
click at [439, 239] on td "22" at bounding box center [443, 238] width 16 height 16
type input "2025-08-22"
click at [408, 304] on input "2025-08-25" at bounding box center [461, 308] width 208 height 15
click at [445, 258] on td "22" at bounding box center [443, 261] width 16 height 16
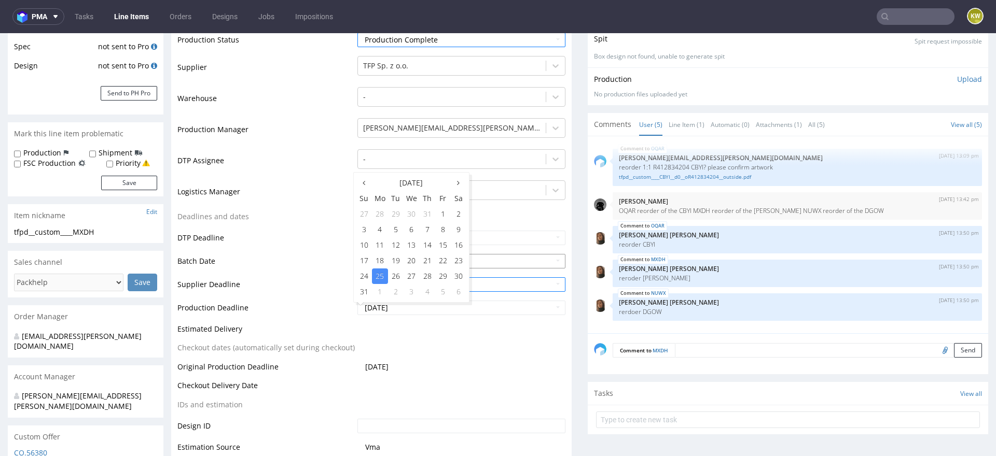
type input "2025-08-22"
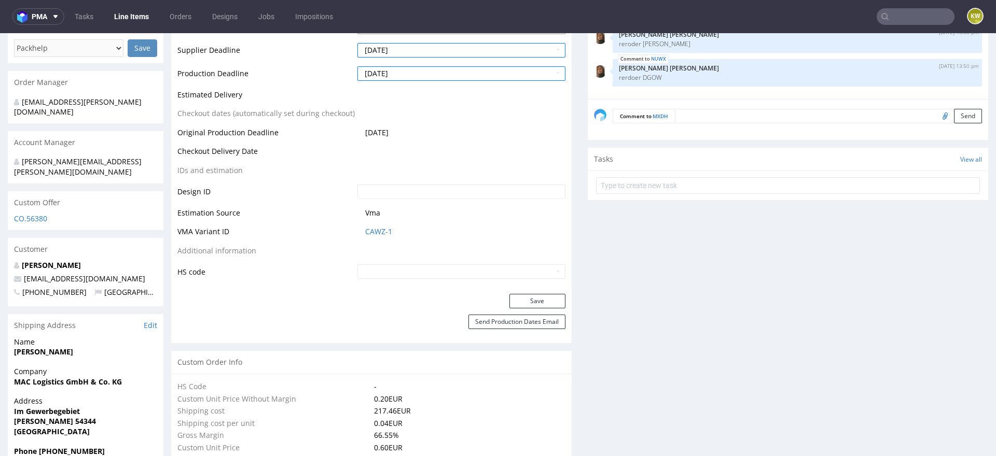
scroll to position [453, 0]
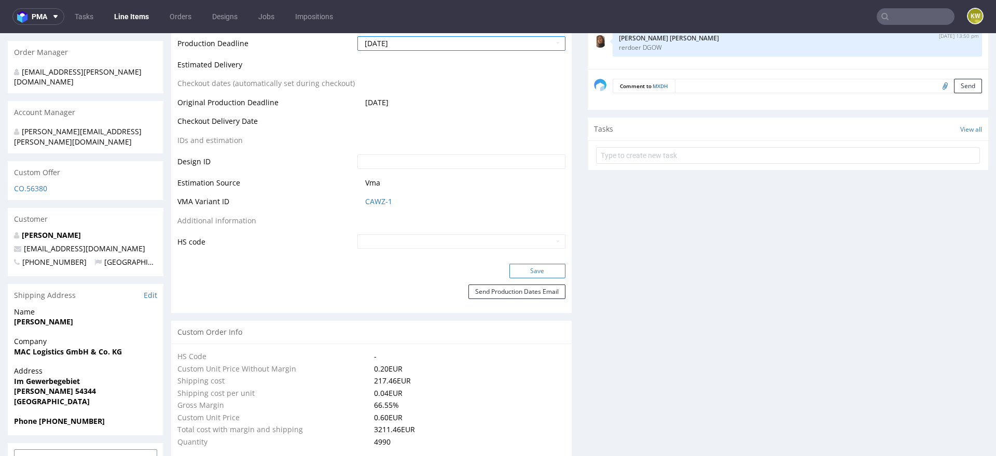
click at [516, 270] on button "Save" at bounding box center [537, 271] width 56 height 15
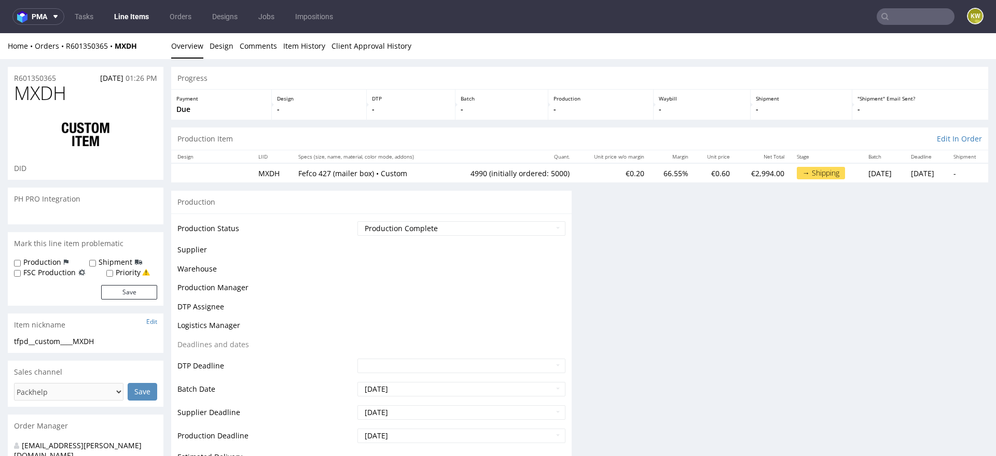
scroll to position [0, 0]
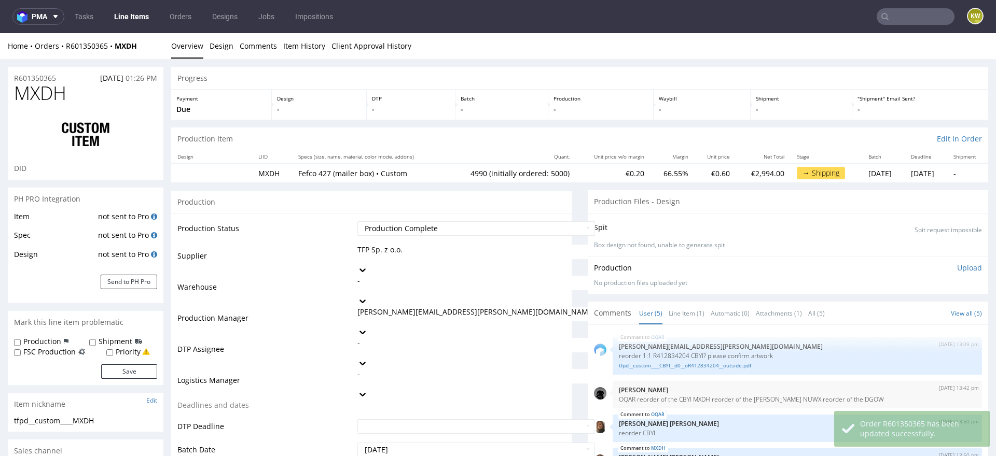
click at [144, 21] on link "Line Items" at bounding box center [131, 16] width 47 height 17
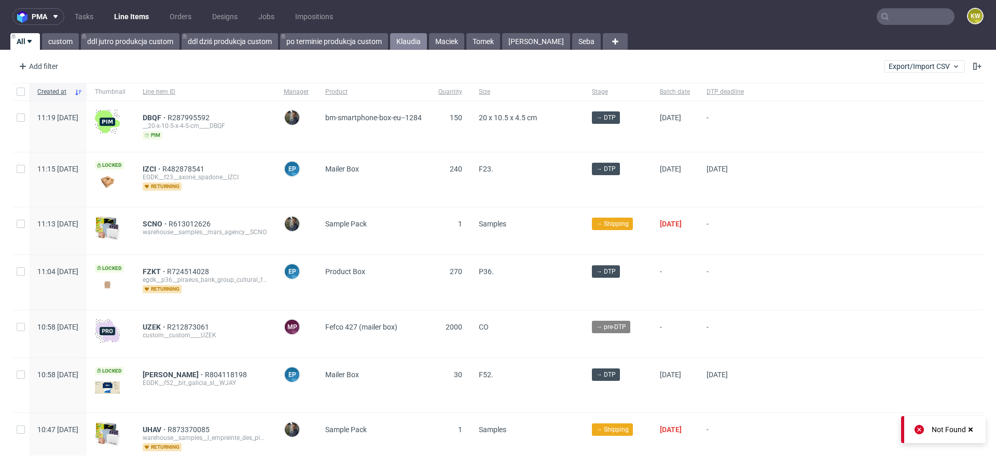
click at [405, 37] on link "Klaudia" at bounding box center [408, 41] width 37 height 17
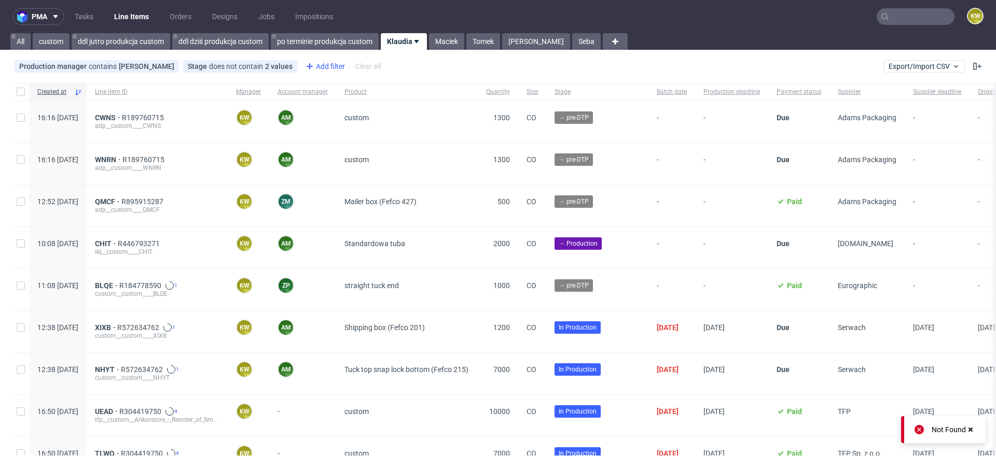
click at [319, 63] on div "Add filter" at bounding box center [324, 66] width 46 height 17
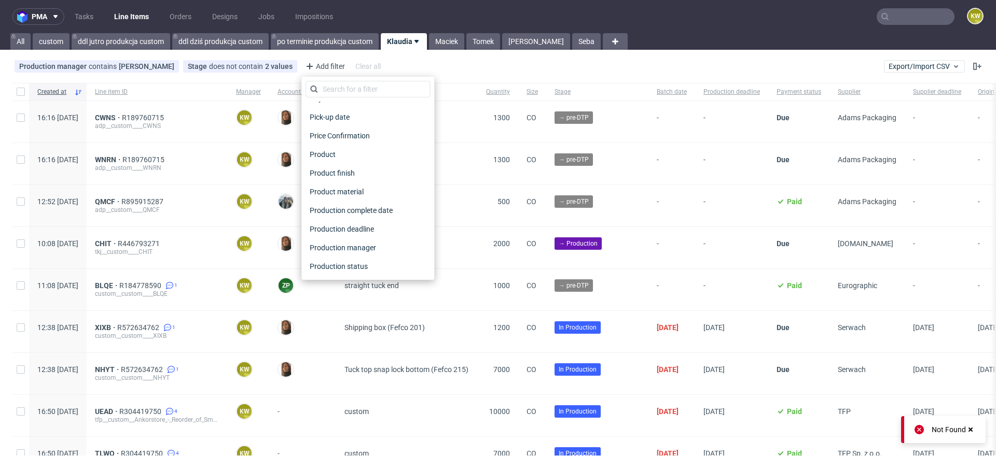
scroll to position [815, 0]
click at [370, 151] on div "Supplier deadline" at bounding box center [367, 154] width 124 height 15
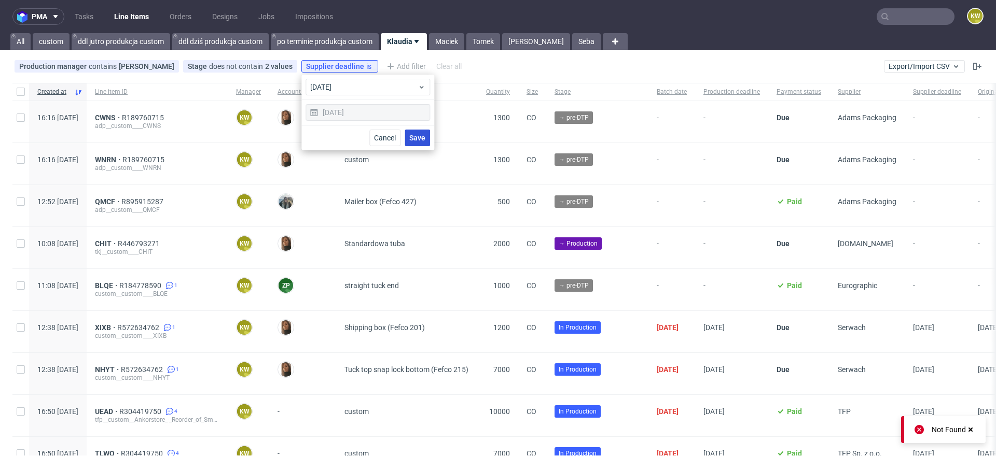
click at [412, 142] on button "Save" at bounding box center [416, 138] width 25 height 17
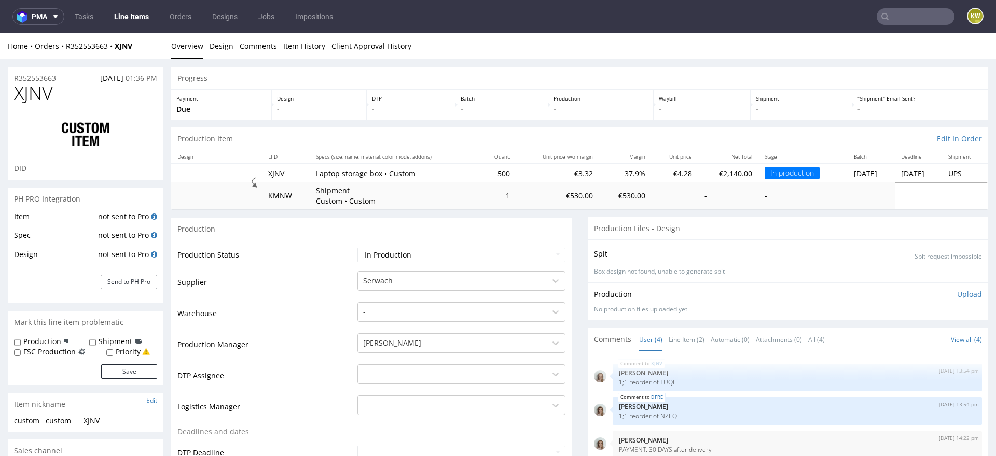
click at [39, 92] on span "XJNV" at bounding box center [33, 93] width 39 height 21
click at [39, 93] on span "XJNV" at bounding box center [33, 93] width 39 height 21
copy span "XJNV"
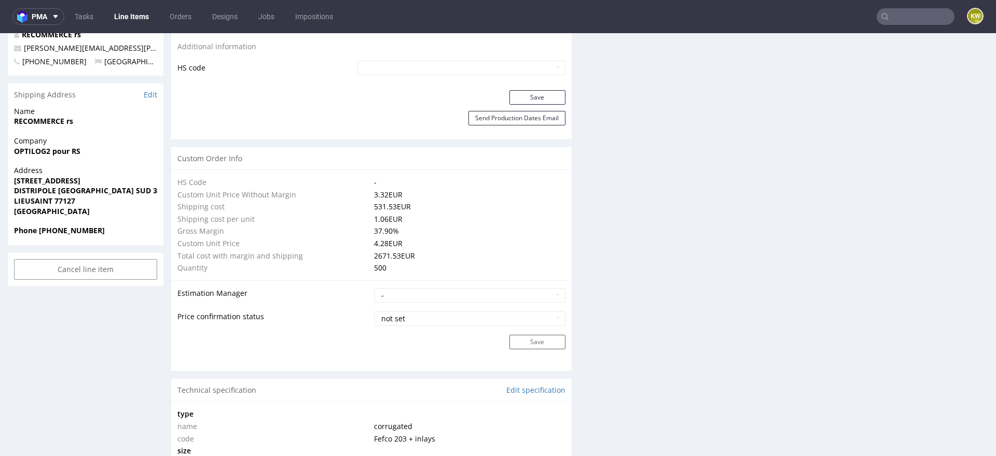
scroll to position [1530, 0]
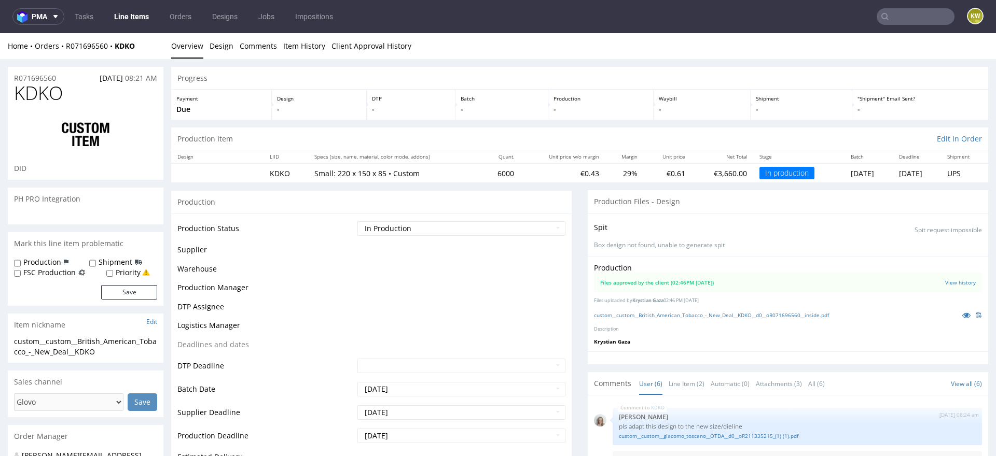
scroll to position [55, 0]
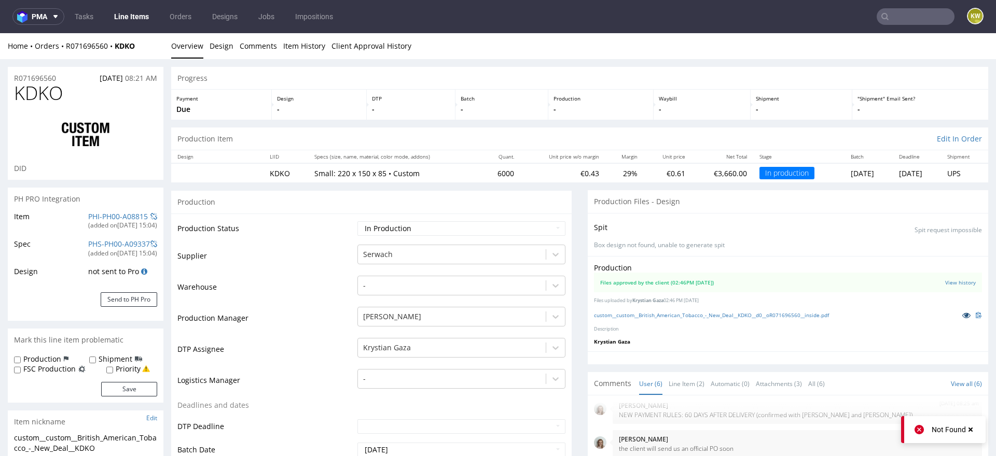
click at [957, 315] on link at bounding box center [966, 315] width 19 height 11
click at [106, 215] on link "PHI-PH00-A08815" at bounding box center [118, 217] width 60 height 10
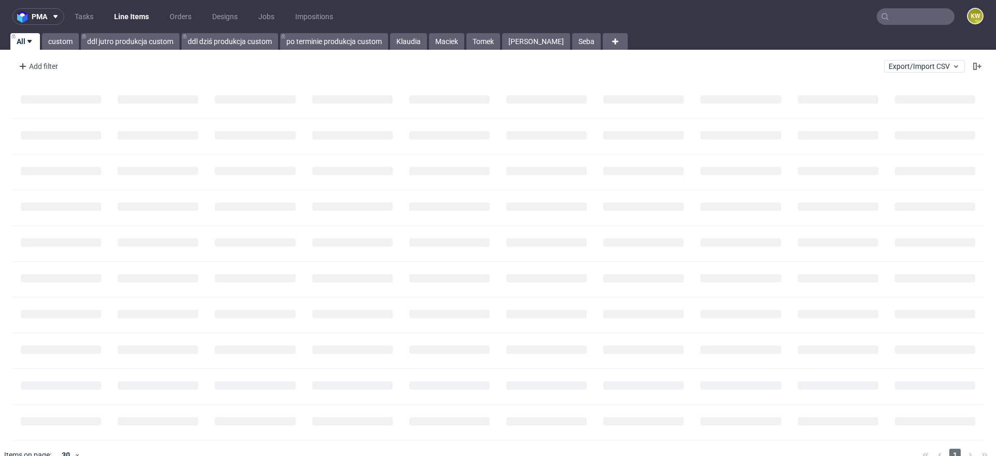
click at [888, 15] on input "text" at bounding box center [915, 16] width 78 height 17
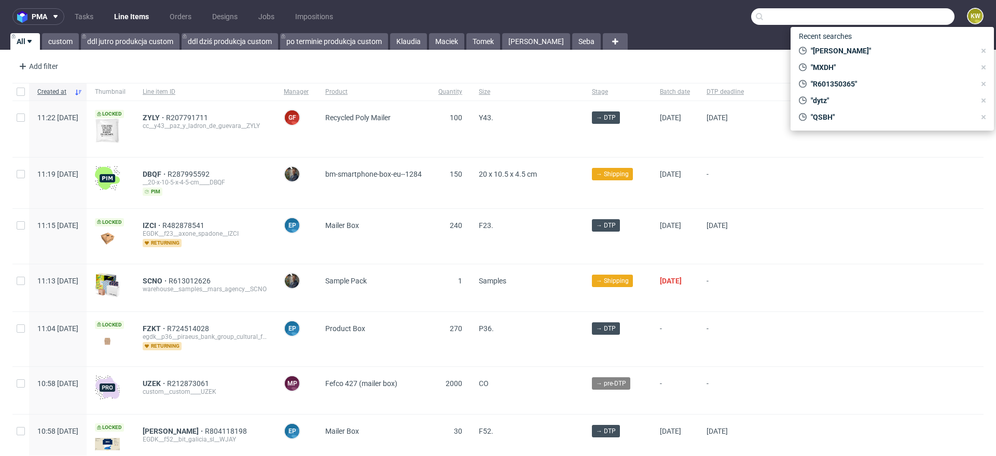
paste input "EUMZ"
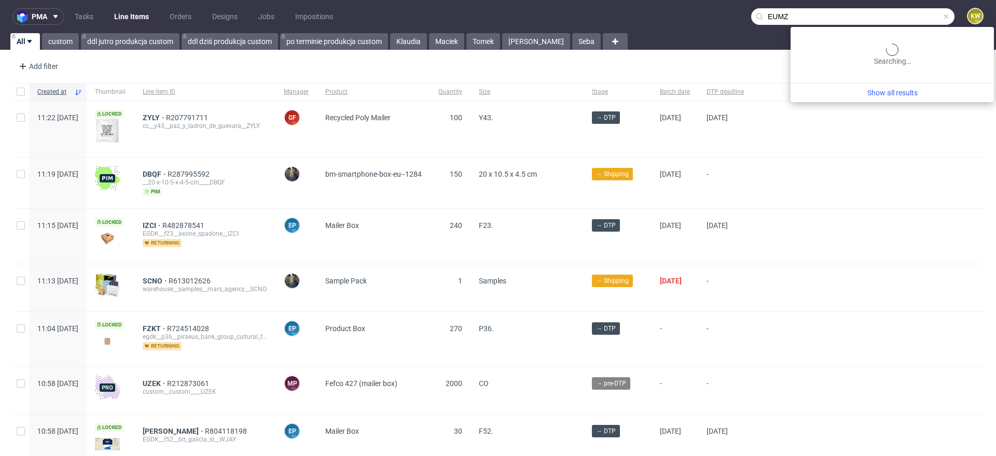
type input "EUMZ"
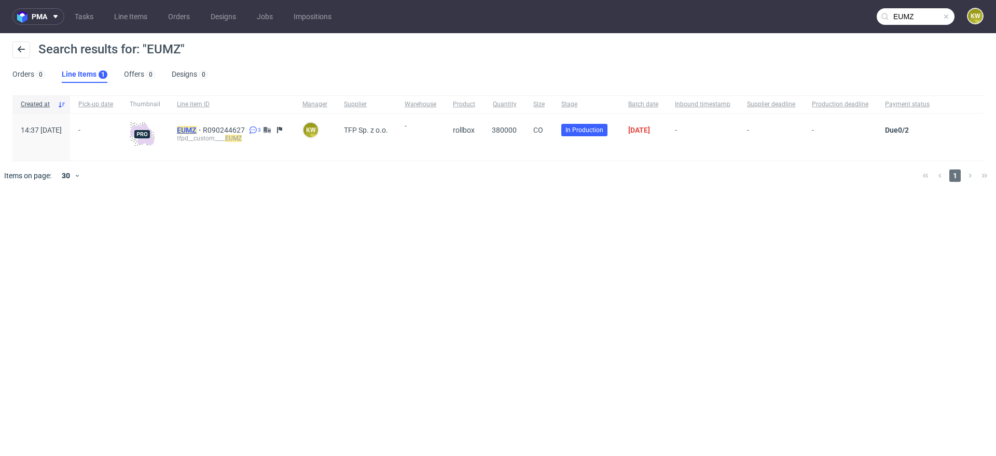
click at [197, 128] on mark "EUMZ" at bounding box center [187, 130] width 20 height 8
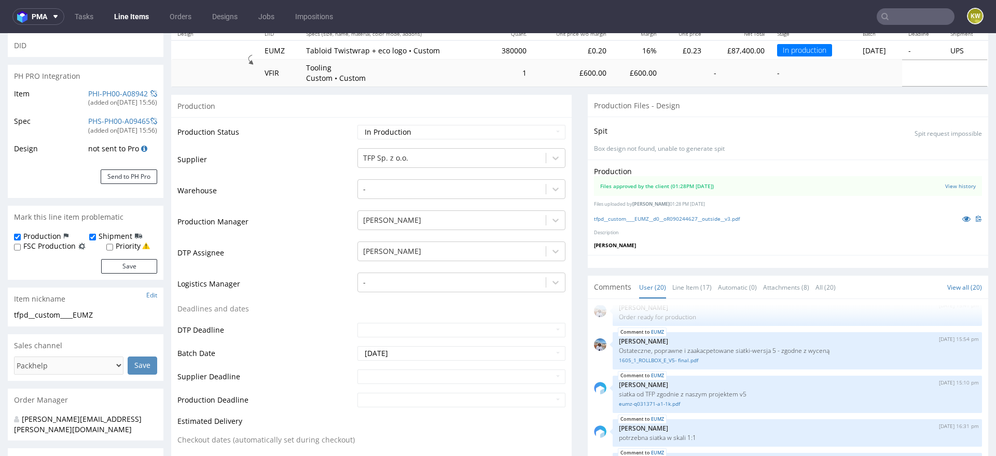
scroll to position [131, 0]
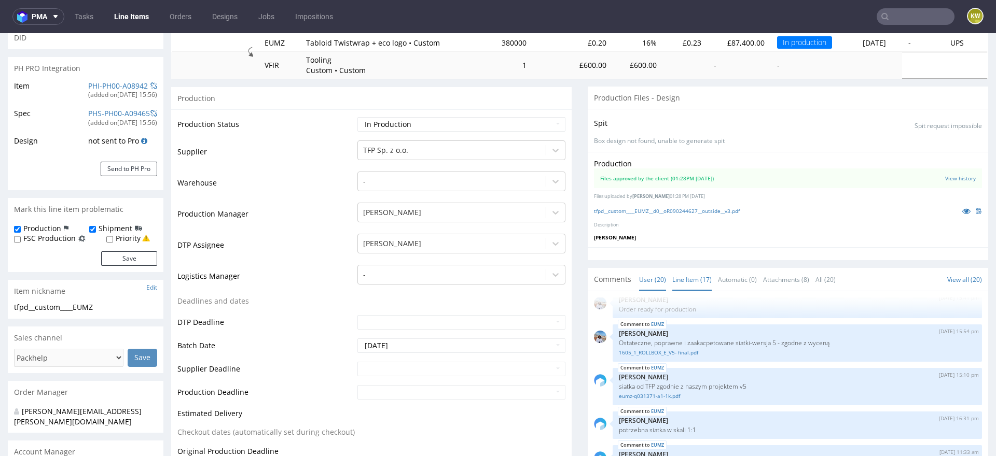
click at [691, 279] on link "Line Item (17)" at bounding box center [691, 280] width 39 height 22
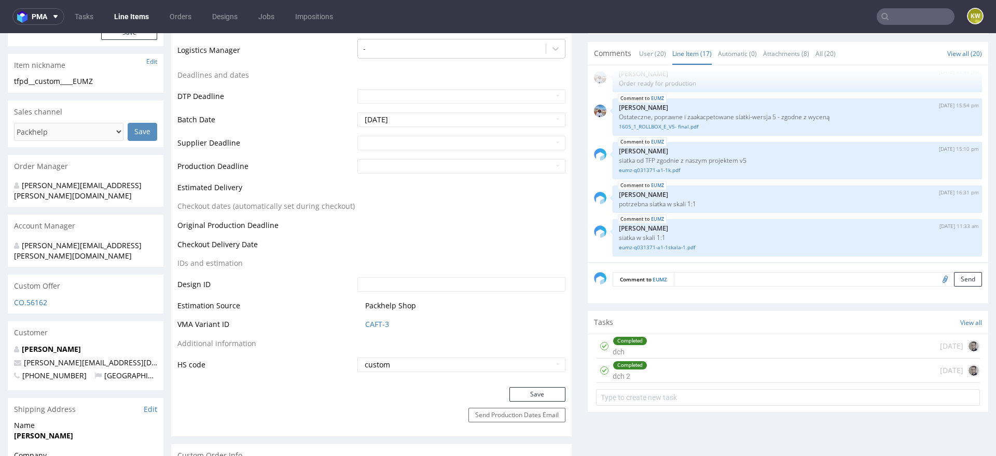
scroll to position [372, 0]
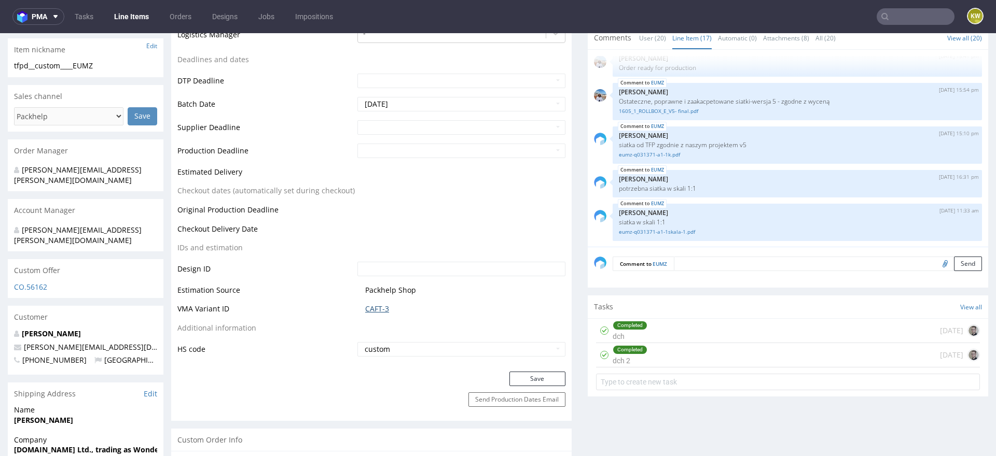
click at [367, 311] on link "CAFT-3" at bounding box center [377, 309] width 24 height 10
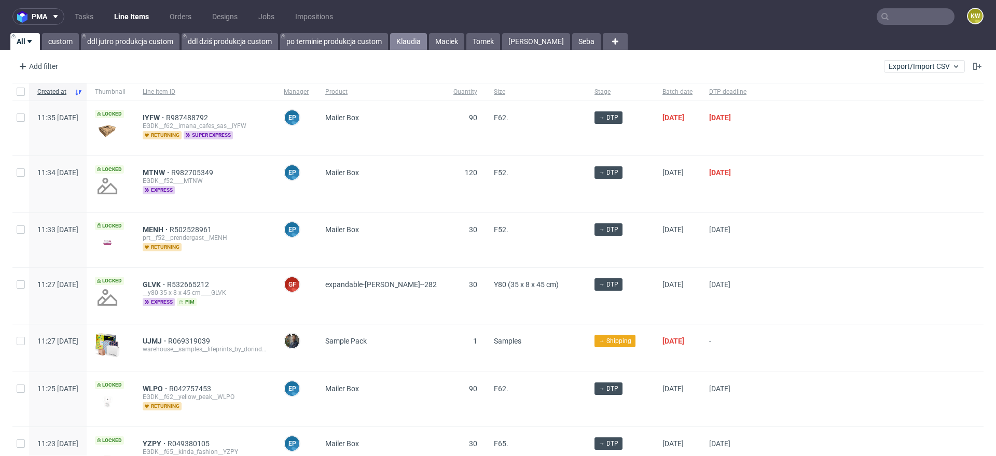
click at [408, 42] on link "Klaudia" at bounding box center [408, 41] width 37 height 17
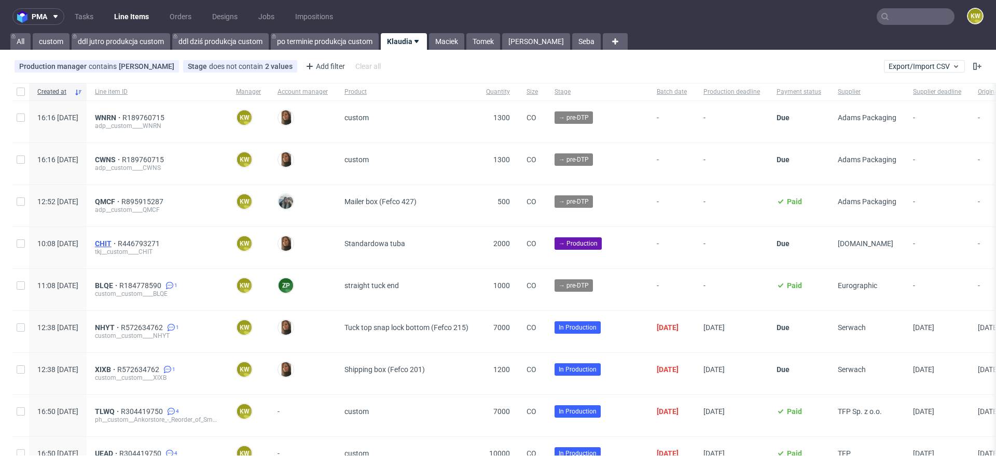
click at [118, 243] on span "CHIT" at bounding box center [106, 244] width 23 height 8
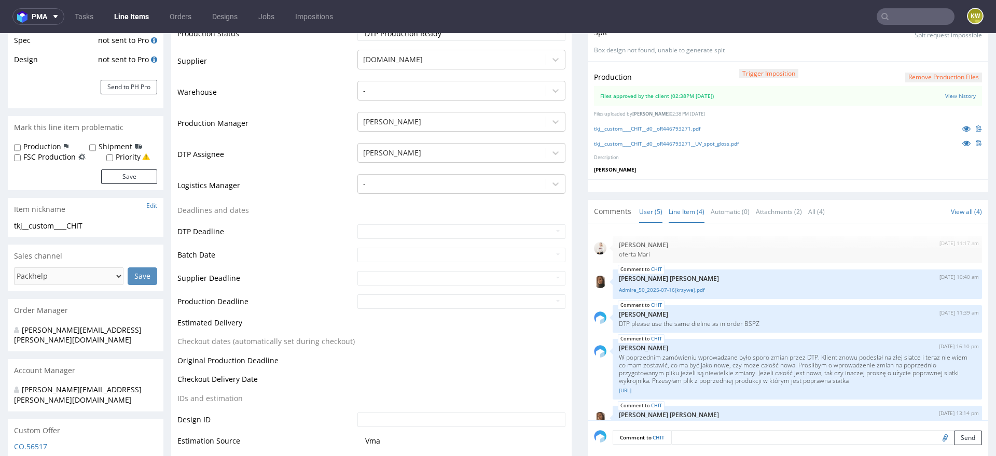
click at [679, 209] on link "Line Item (4)" at bounding box center [686, 212] width 36 height 22
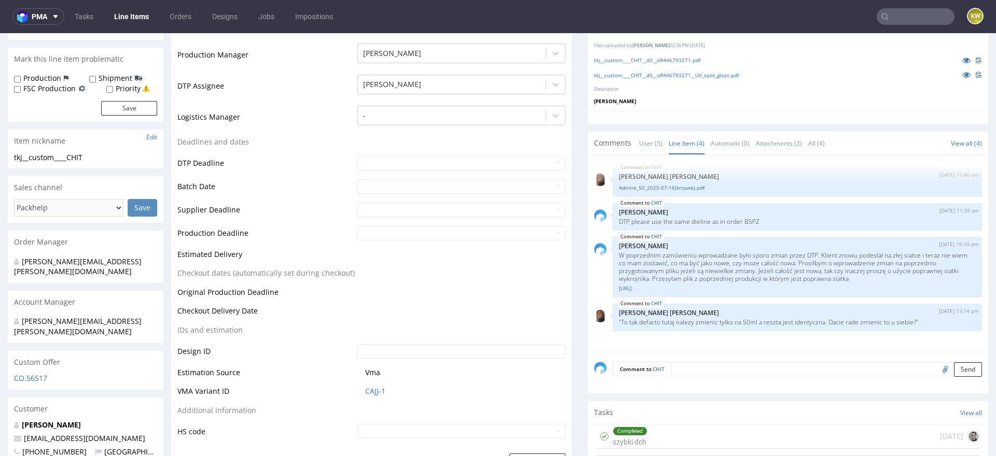
scroll to position [282, 0]
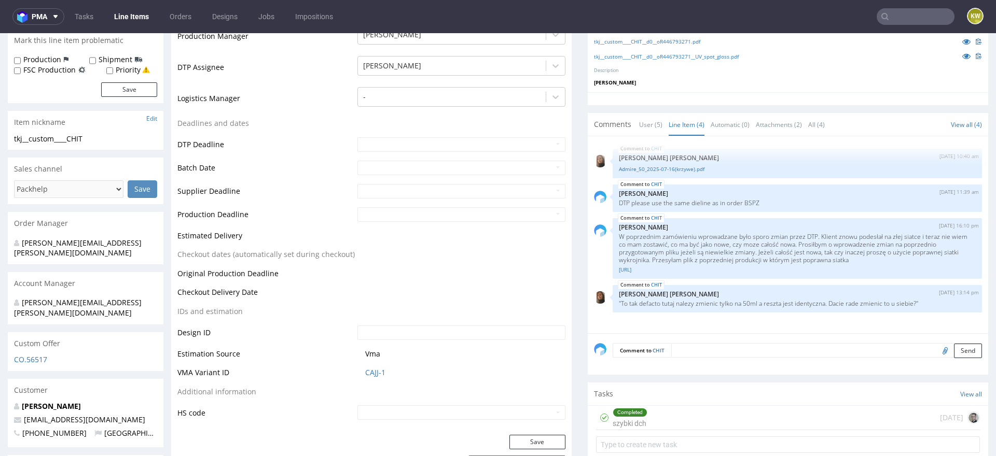
click at [696, 352] on textarea at bounding box center [826, 350] width 311 height 15
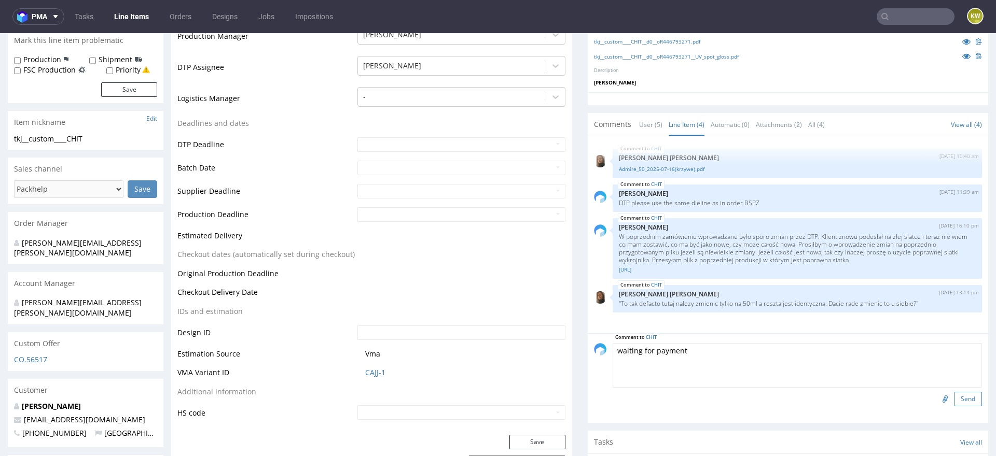
type textarea "waiting for payment"
click at [969, 396] on button "Send" at bounding box center [968, 399] width 28 height 15
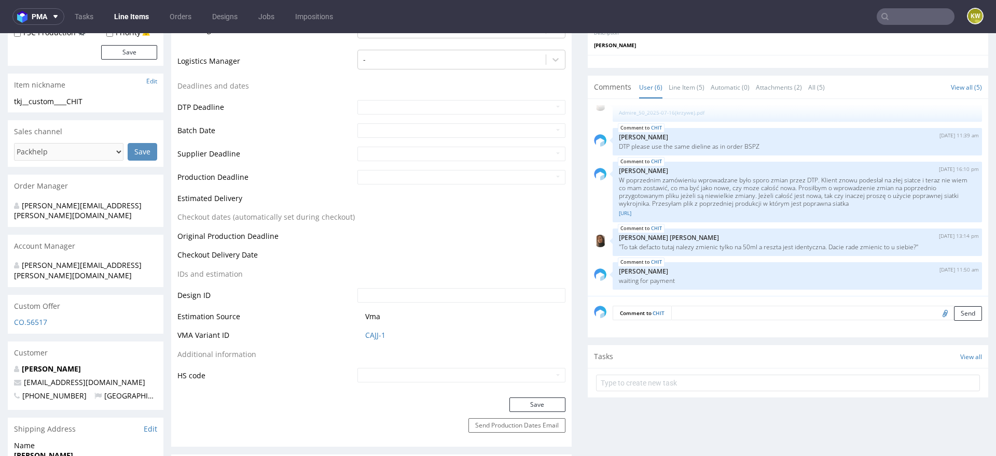
scroll to position [0, 0]
